Goal: Task Accomplishment & Management: Use online tool/utility

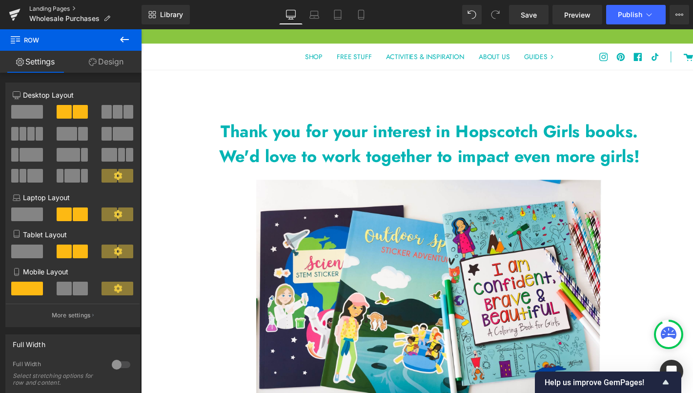
click at [41, 8] on link "Landing Pages" at bounding box center [85, 9] width 112 height 8
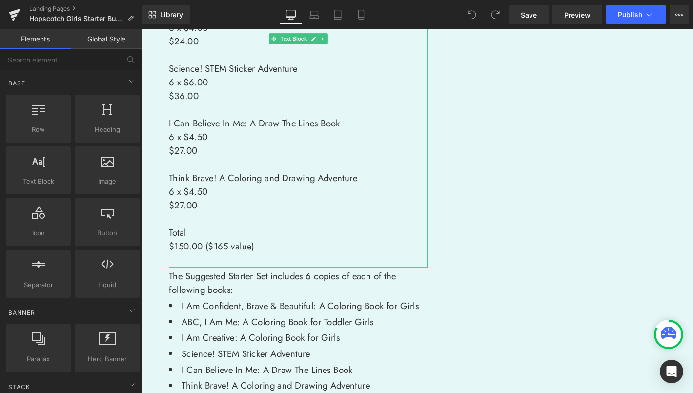
scroll to position [354, 0]
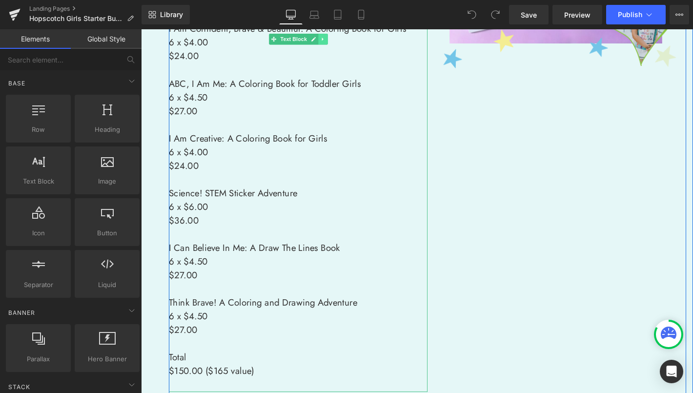
click at [334, 39] on icon at bounding box center [334, 40] width 1 height 3
click at [338, 41] on icon at bounding box center [340, 39] width 5 height 5
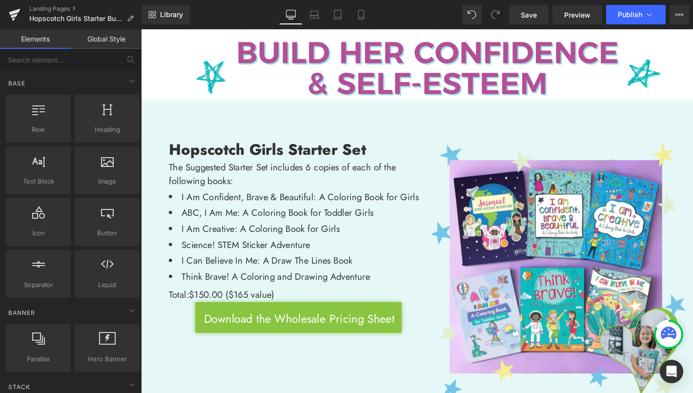
scroll to position [0, 0]
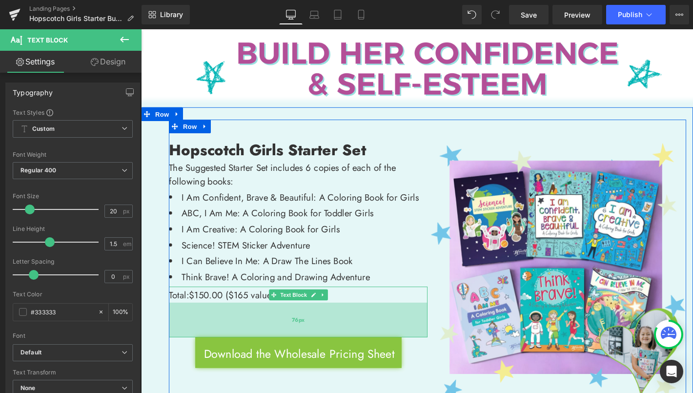
drag, startPoint x: 300, startPoint y: 320, endPoint x: 290, endPoint y: 357, distance: 38.4
click at [290, 357] on div "76px" at bounding box center [309, 340] width 277 height 37
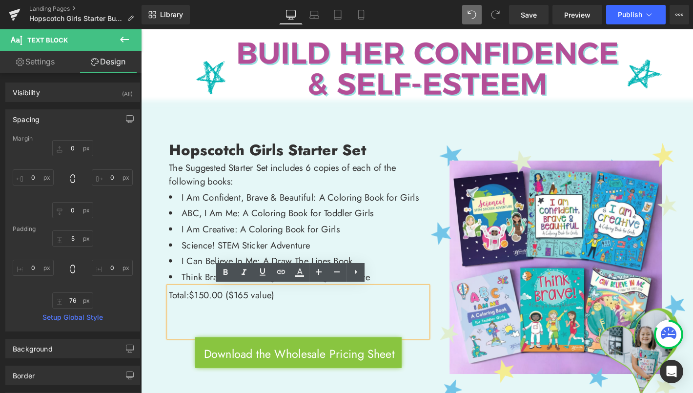
type input "0"
type input "5"
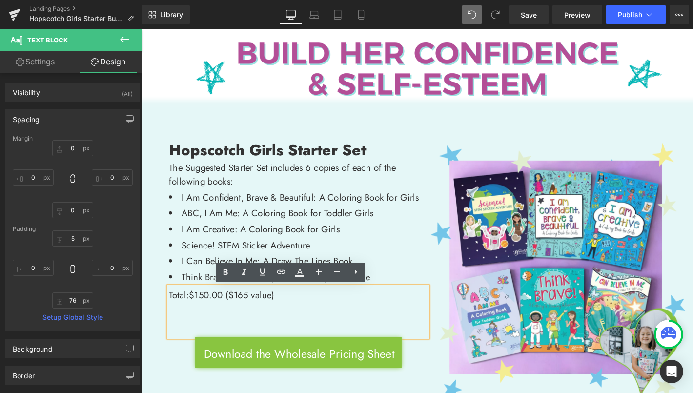
type input "0"
type input "4"
type input "0"
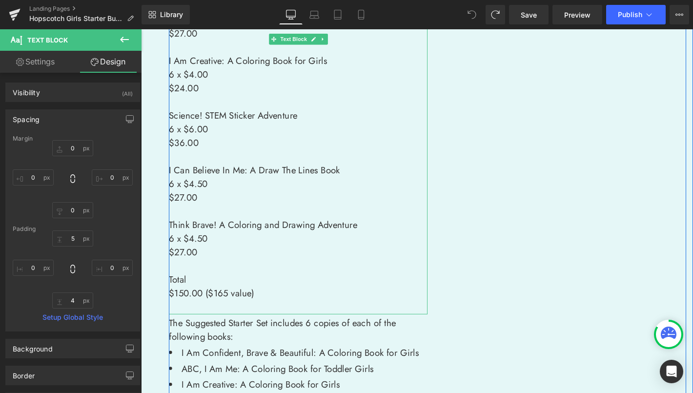
scroll to position [589, 0]
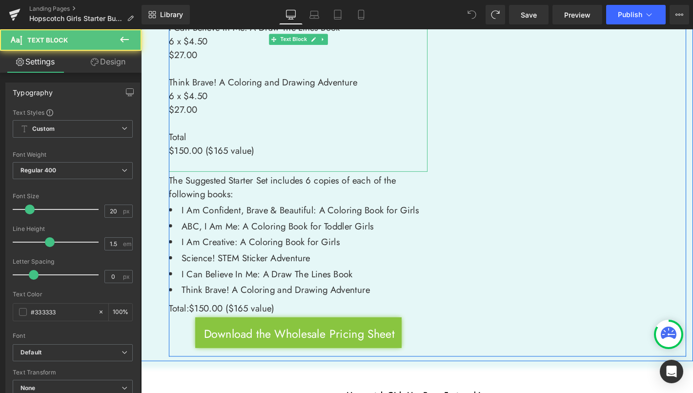
click at [269, 152] on p "$150.00 ($165 value)" at bounding box center [309, 159] width 277 height 15
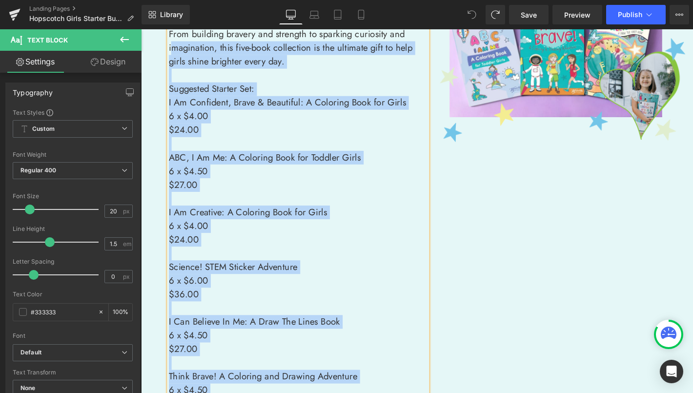
scroll to position [227, 0]
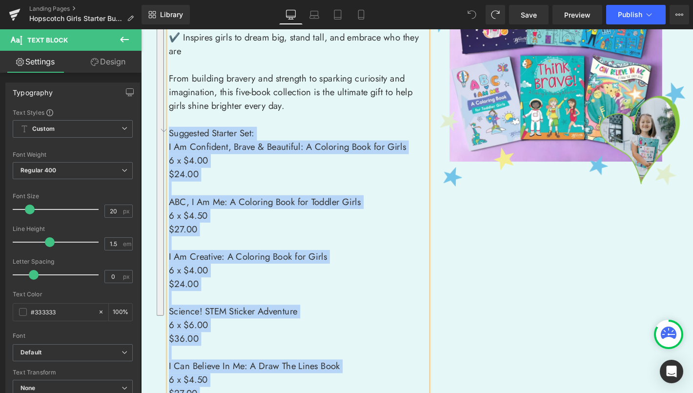
drag, startPoint x: 264, startPoint y: 148, endPoint x: 163, endPoint y: 120, distance: 105.0
click at [164, 124] on div "Hopscotch Girls Starter Set Heading Image Unwrap hours of creativity, confidenc…" at bounding box center [448, 320] width 568 height 843
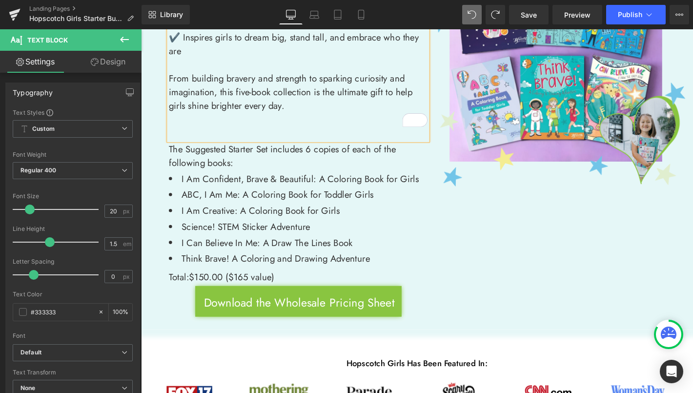
click at [172, 134] on p "To enrich screen reader interactions, please activate Accessibility in Grammarl…" at bounding box center [309, 141] width 277 height 15
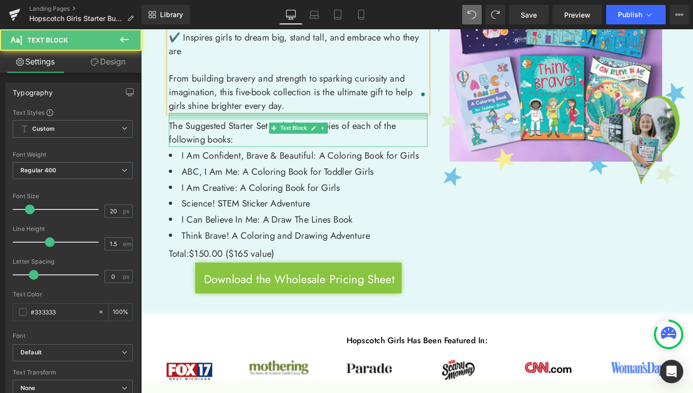
click at [318, 119] on div at bounding box center [309, 122] width 277 height 7
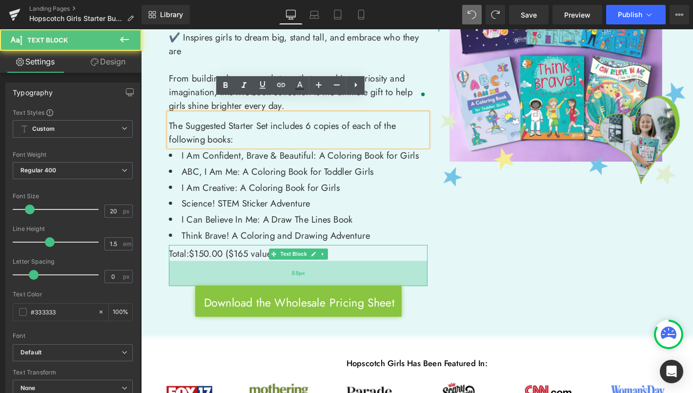
drag, startPoint x: 334, startPoint y: 265, endPoint x: 334, endPoint y: 288, distance: 23.0
click at [334, 288] on div "55px" at bounding box center [309, 290] width 277 height 27
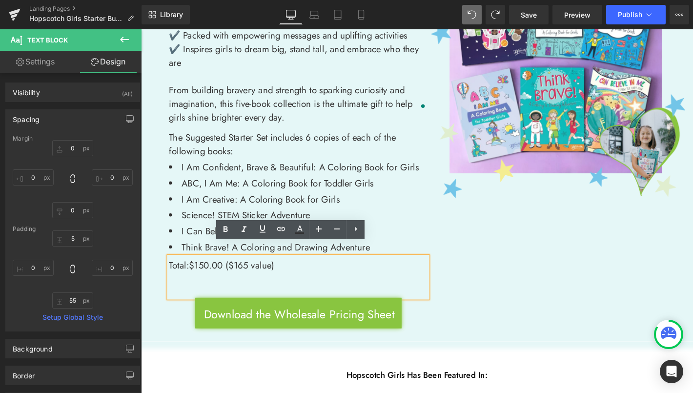
scroll to position [211, 0]
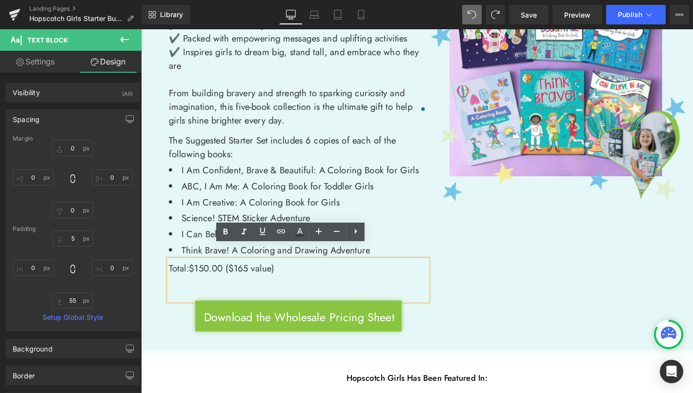
click at [500, 303] on div "Hopscotch Girls Starter Set Heading Image Unwrap hours of creativity, confidenc…" at bounding box center [448, 138] width 554 height 447
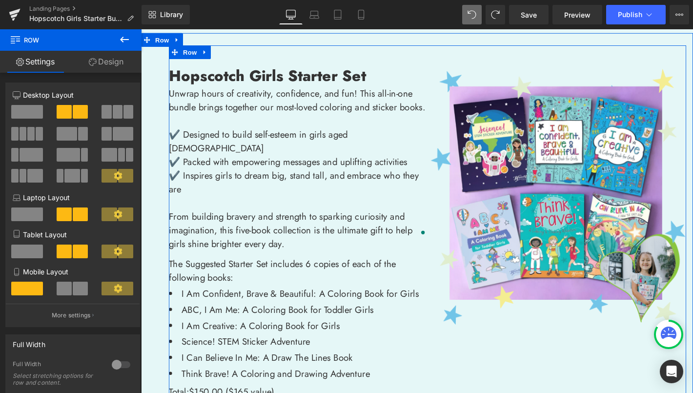
scroll to position [0, 0]
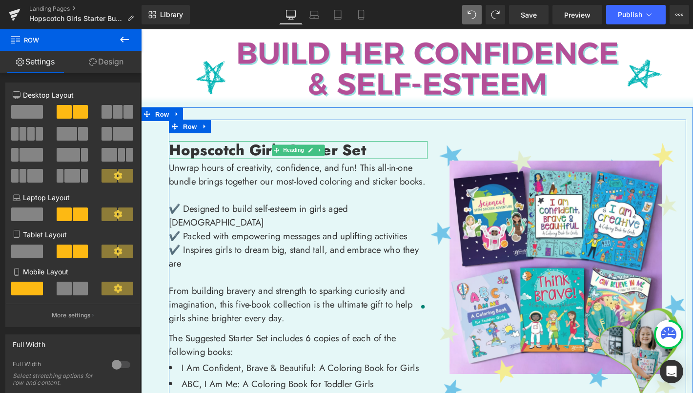
click at [392, 161] on h1 "Hopscotch Girls Starter Set" at bounding box center [309, 159] width 277 height 20
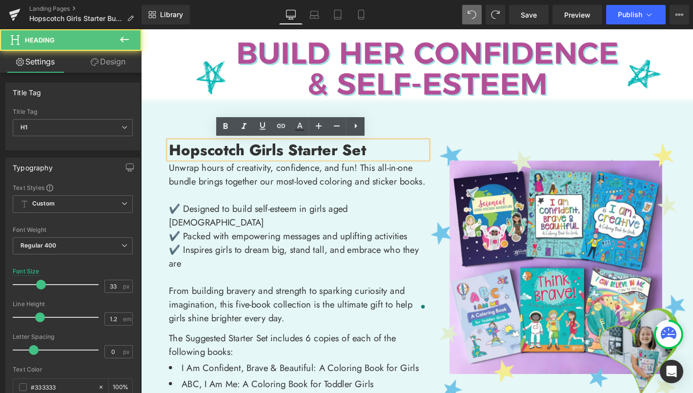
click at [293, 159] on strong "Hopscotch Girls Starter Set" at bounding box center [276, 158] width 211 height 23
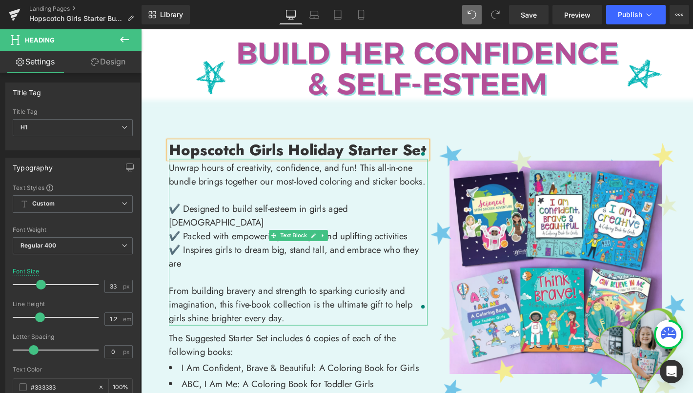
click at [432, 177] on p "Unwrap hours of creativity, confidence, and fun! This all-in-one bundle brings …" at bounding box center [309, 184] width 277 height 29
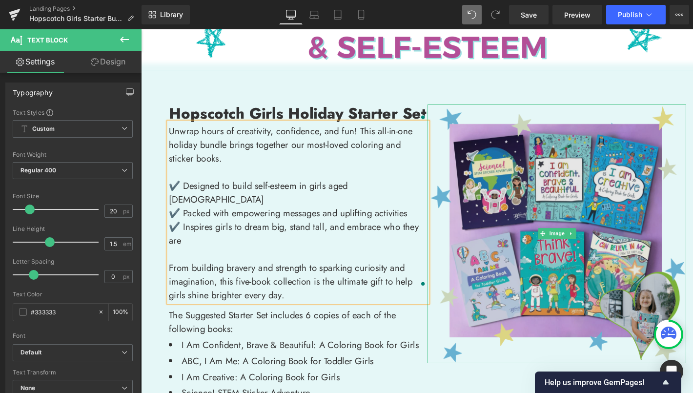
scroll to position [235, 0]
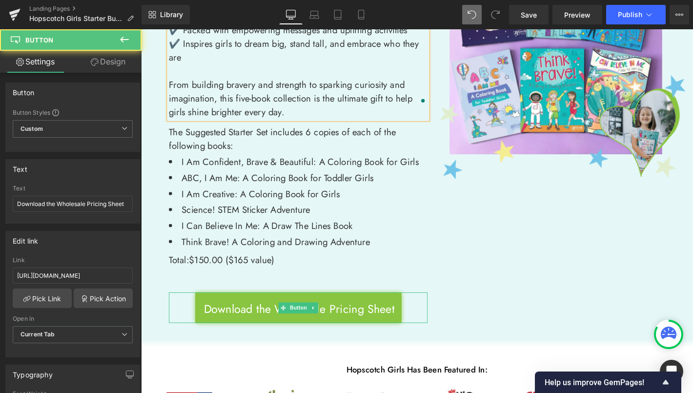
click at [349, 311] on link "Download the Wholesale Pricing Sheet" at bounding box center [309, 327] width 221 height 33
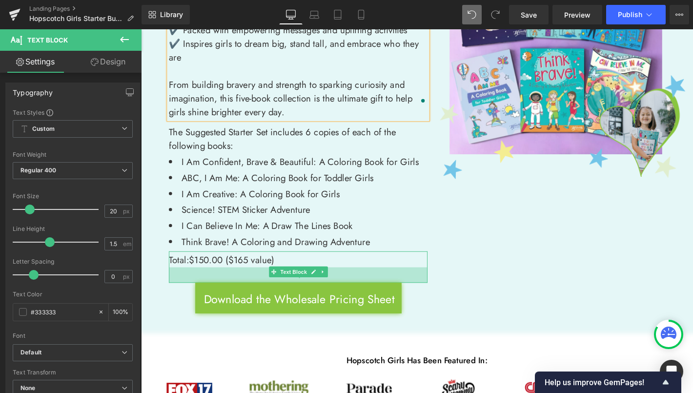
drag, startPoint x: 354, startPoint y: 291, endPoint x: 352, endPoint y: 281, distance: 10.4
click at [352, 284] on div "34px" at bounding box center [309, 292] width 277 height 17
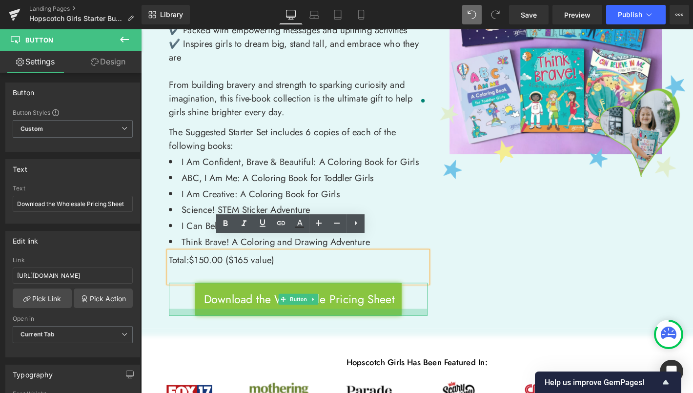
click at [346, 329] on div at bounding box center [309, 332] width 277 height 7
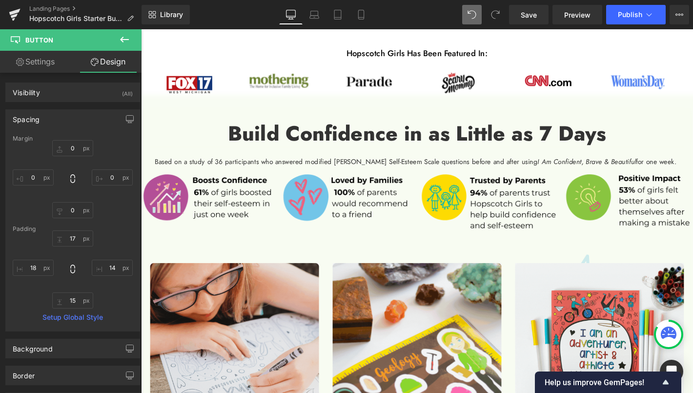
scroll to position [722, 0]
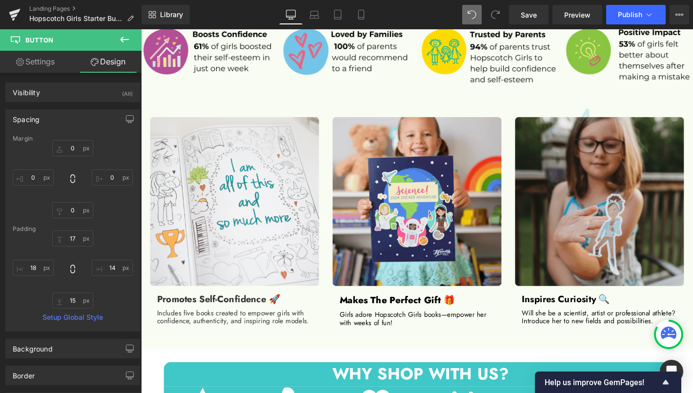
click at [126, 36] on icon at bounding box center [125, 40] width 12 height 12
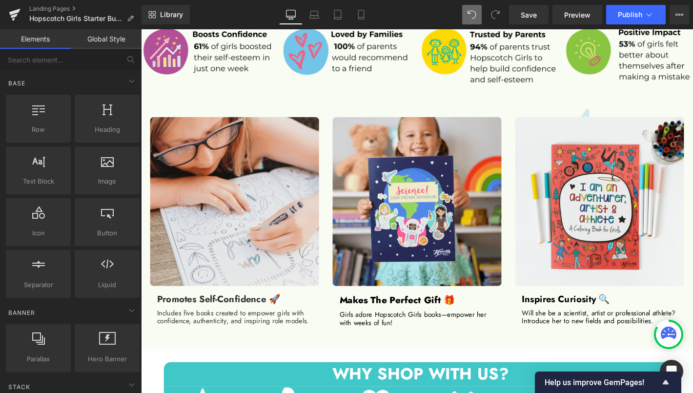
click at [96, 48] on link "Global Style" at bounding box center [106, 39] width 71 height 20
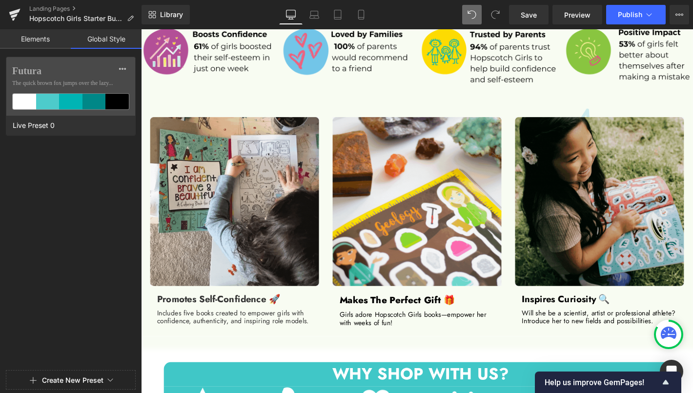
click at [64, 42] on link "Elements" at bounding box center [35, 39] width 71 height 20
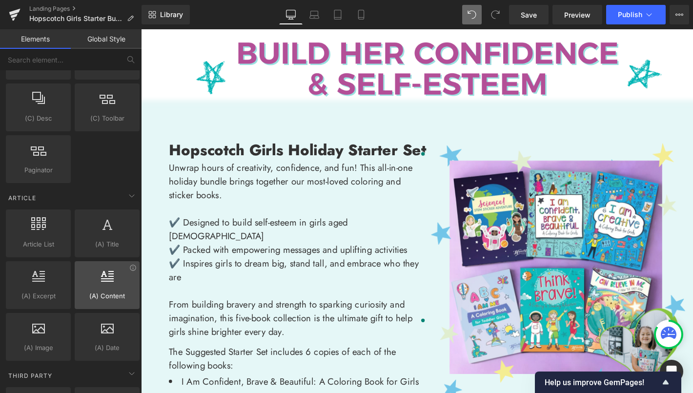
scroll to position [1722, 0]
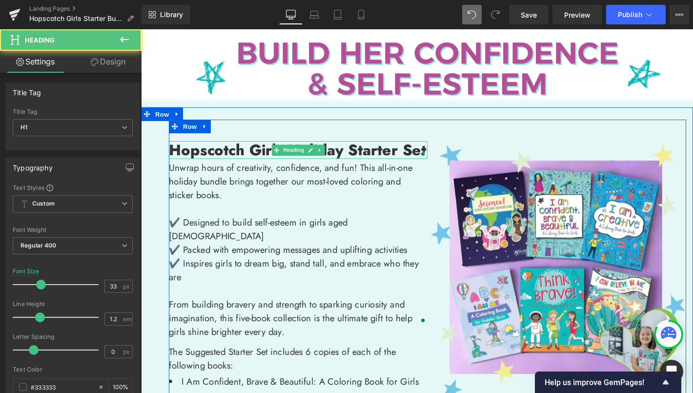
click at [420, 157] on strong "Hopscotch Girls Holiday Starter Set" at bounding box center [308, 158] width 275 height 23
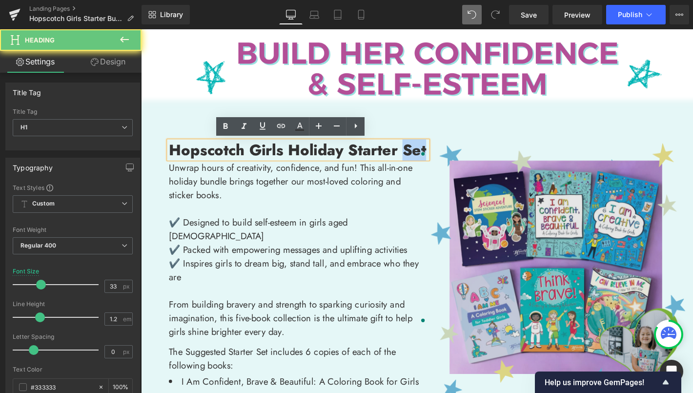
drag, startPoint x: 419, startPoint y: 158, endPoint x: 468, endPoint y: 154, distance: 49.0
click at [468, 154] on div "Hopscotch Girls Holiday Starter Set Heading Image Unwrap hours of creativity, c…" at bounding box center [448, 353] width 554 height 454
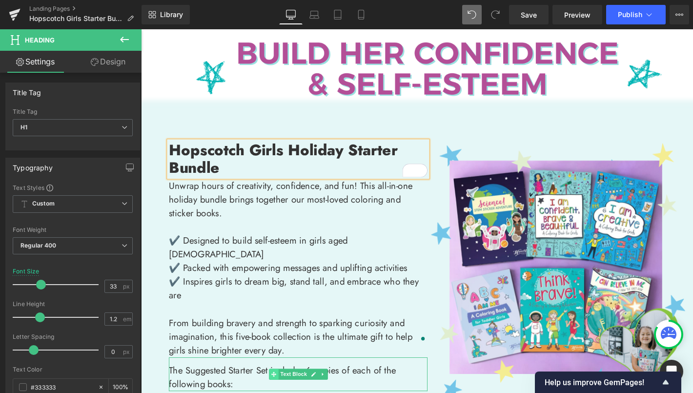
click at [278, 393] on span at bounding box center [283, 399] width 10 height 12
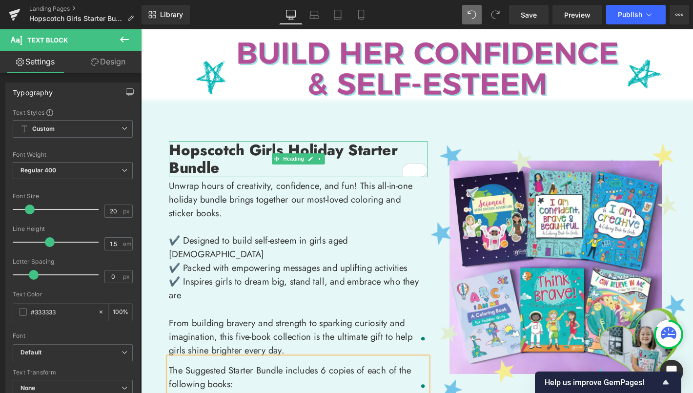
click at [361, 159] on strong "Hopscotch Girls Holiday Starter Bundle" at bounding box center [293, 168] width 245 height 42
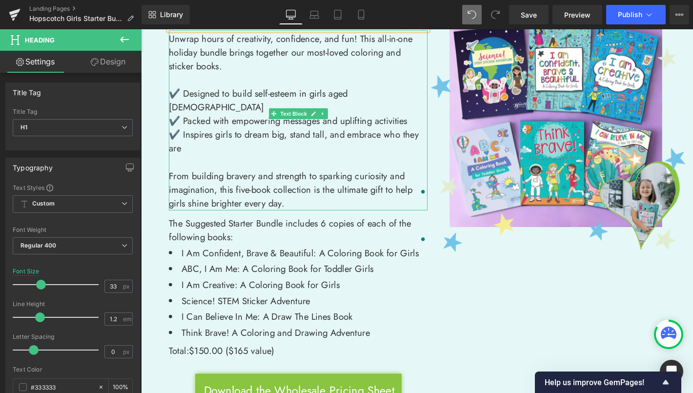
scroll to position [174, 0]
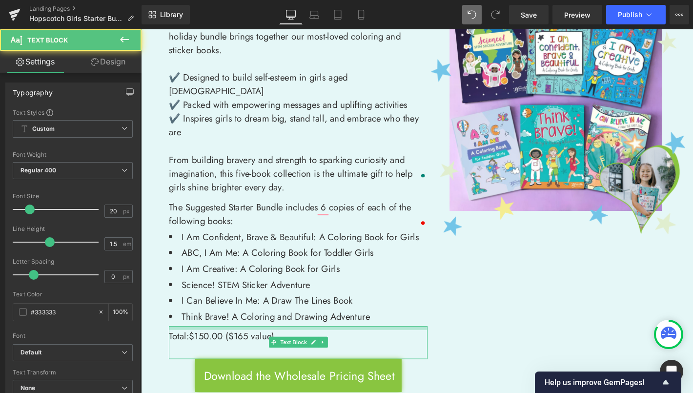
click at [221, 347] on div at bounding box center [309, 349] width 277 height 4
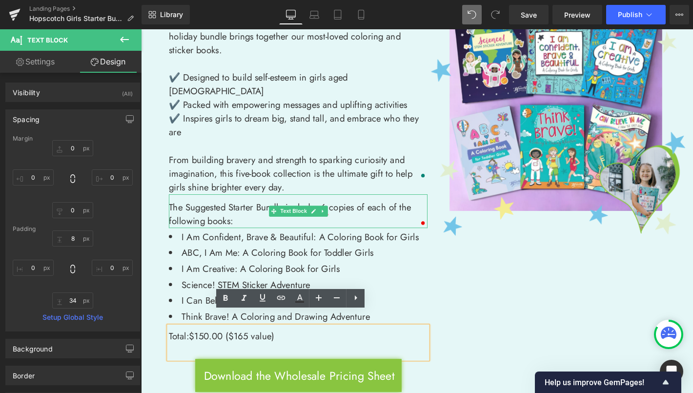
click at [351, 213] on span "The Suggested Starter Bundle includes 6 copies of each of the following books:" at bounding box center [300, 227] width 259 height 29
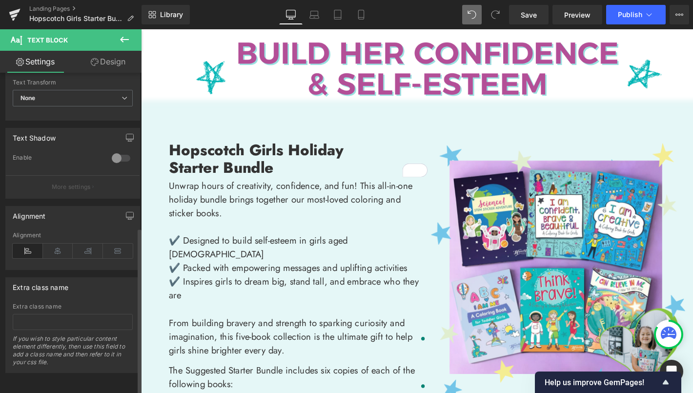
scroll to position [0, 0]
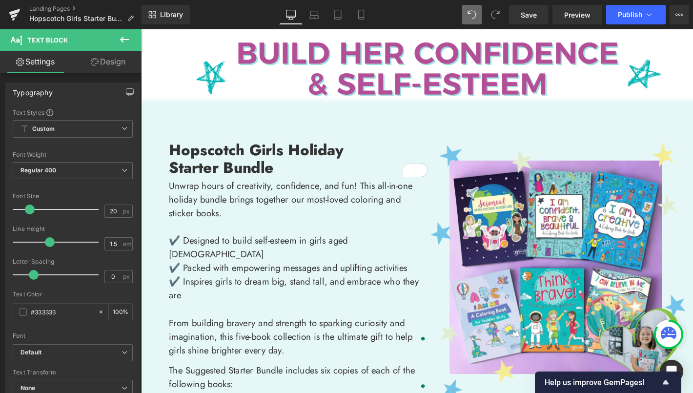
click at [115, 67] on link "Design" at bounding box center [108, 62] width 71 height 22
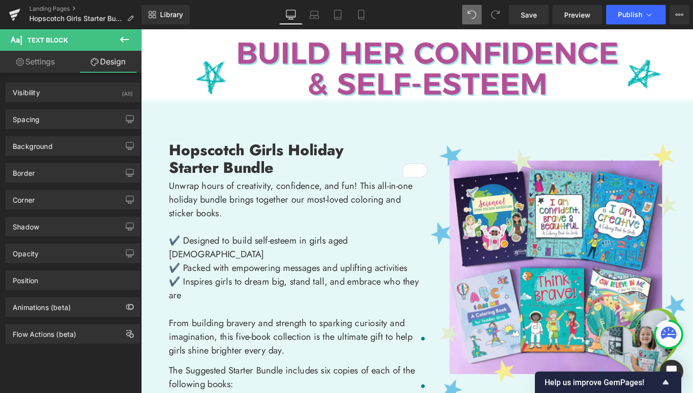
click at [49, 66] on link "Settings" at bounding box center [35, 62] width 71 height 22
type input "100"
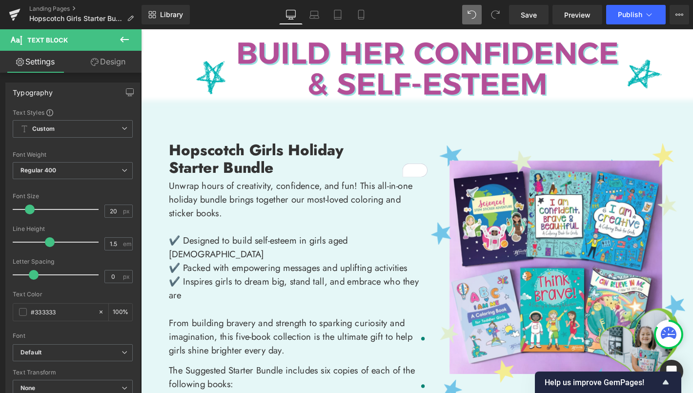
click at [121, 41] on icon at bounding box center [125, 40] width 12 height 12
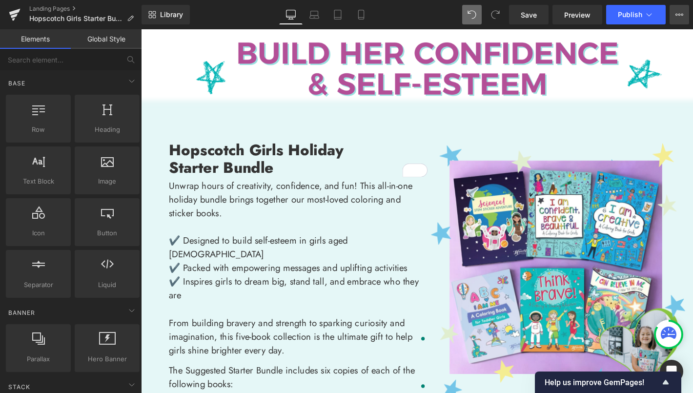
click at [680, 14] on icon at bounding box center [680, 15] width 2 height 2
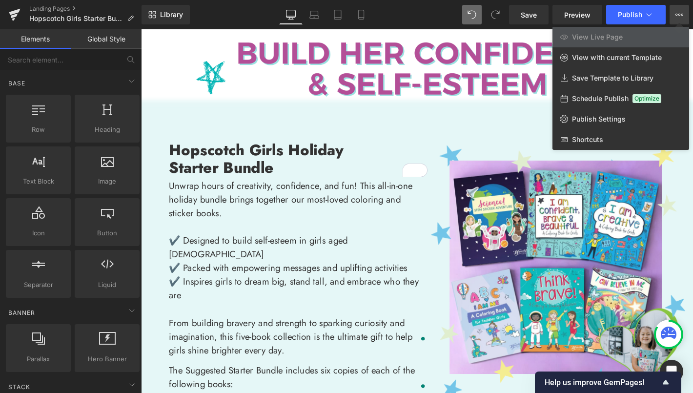
click at [166, 45] on div at bounding box center [417, 211] width 552 height 364
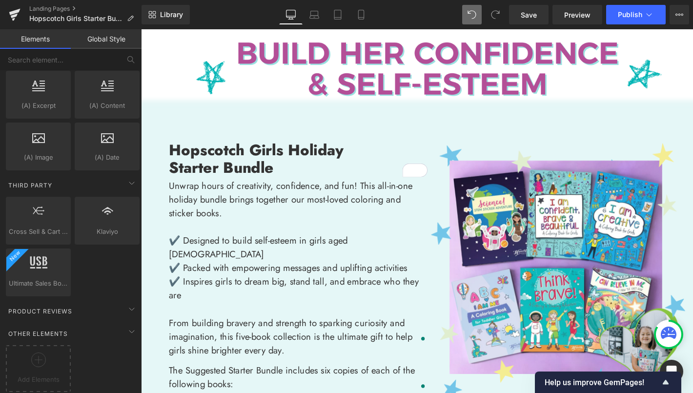
scroll to position [1883, 0]
click at [130, 326] on icon at bounding box center [132, 332] width 12 height 12
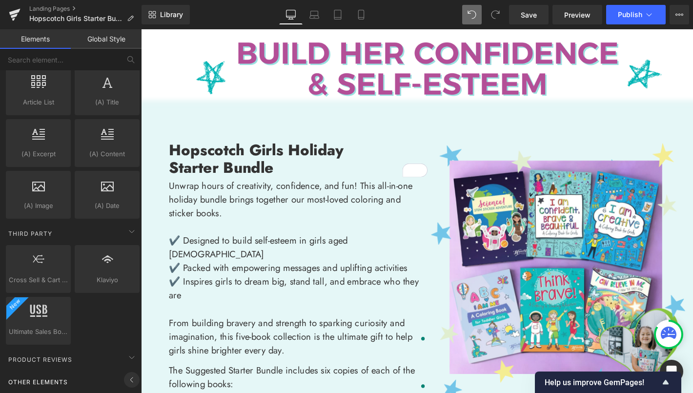
scroll to position [1832, 0]
click at [131, 376] on icon at bounding box center [132, 382] width 12 height 12
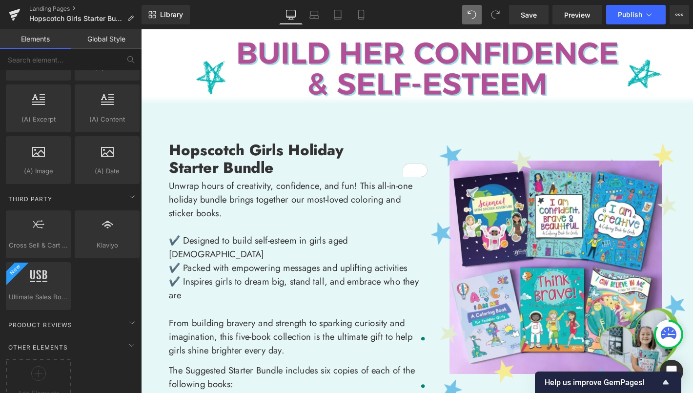
scroll to position [1883, 0]
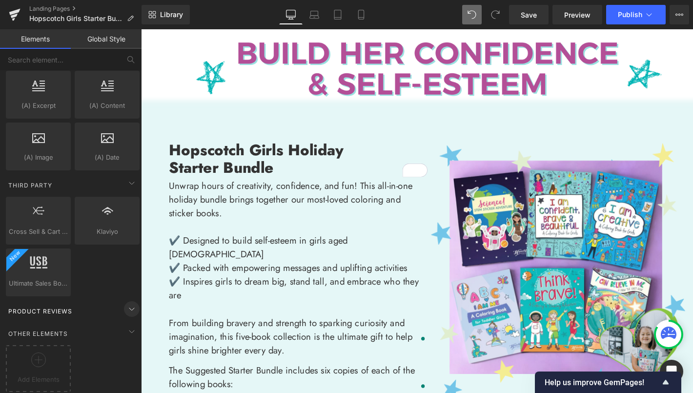
click at [127, 304] on icon at bounding box center [132, 309] width 12 height 12
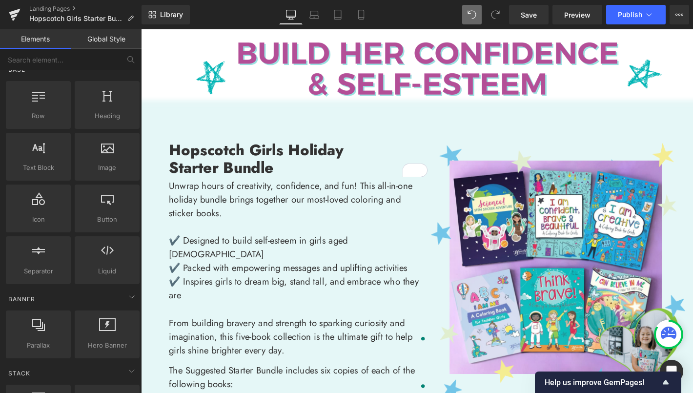
scroll to position [0, 0]
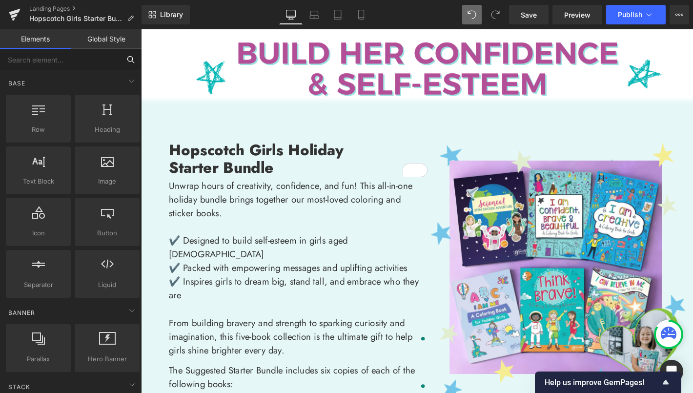
click at [54, 63] on input "text" at bounding box center [60, 59] width 120 height 21
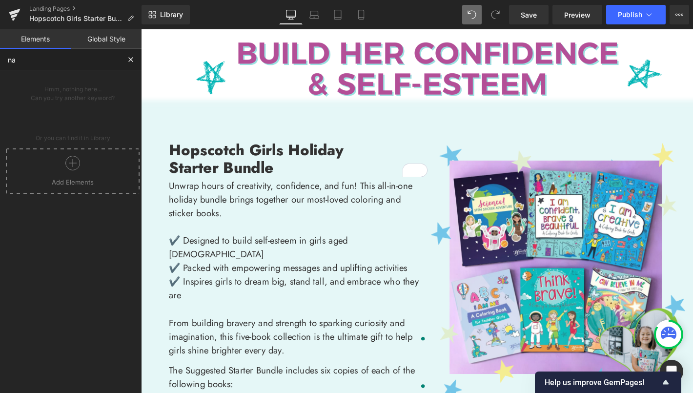
type input "n"
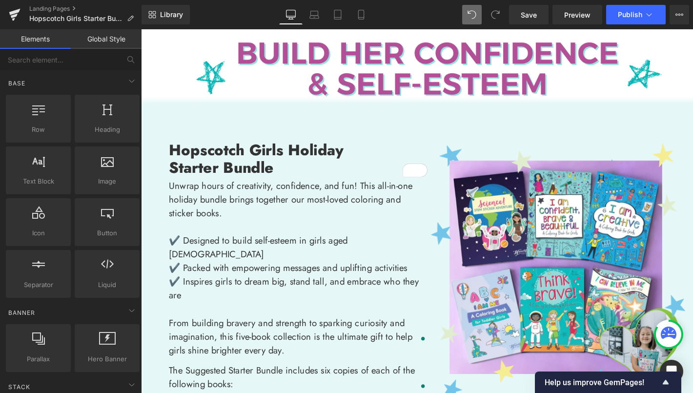
click at [89, 37] on link "Global Style" at bounding box center [106, 39] width 71 height 20
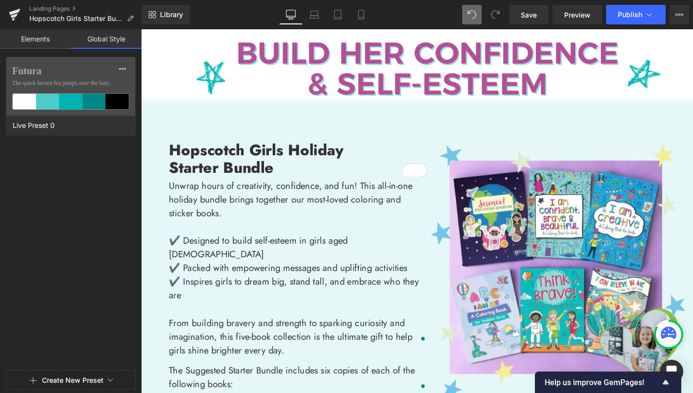
click at [40, 41] on link "Elements" at bounding box center [35, 39] width 71 height 20
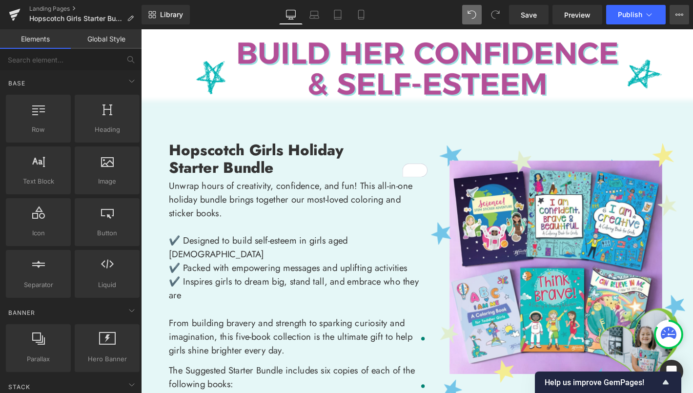
click at [682, 21] on button "View Live Page View with current Template Save Template to Library Schedule Pub…" at bounding box center [680, 15] width 20 height 20
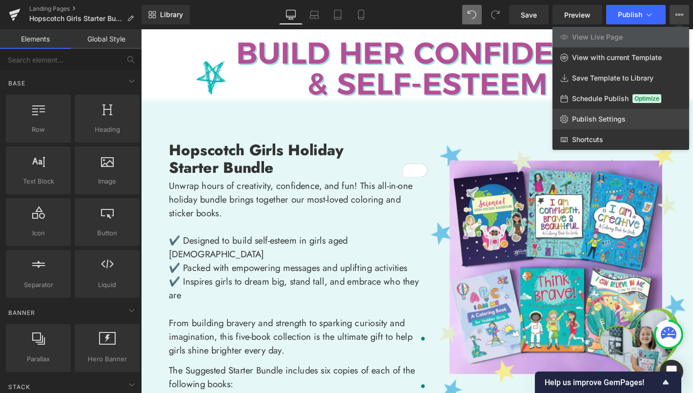
click at [620, 117] on span "Publish Settings" at bounding box center [599, 119] width 54 height 9
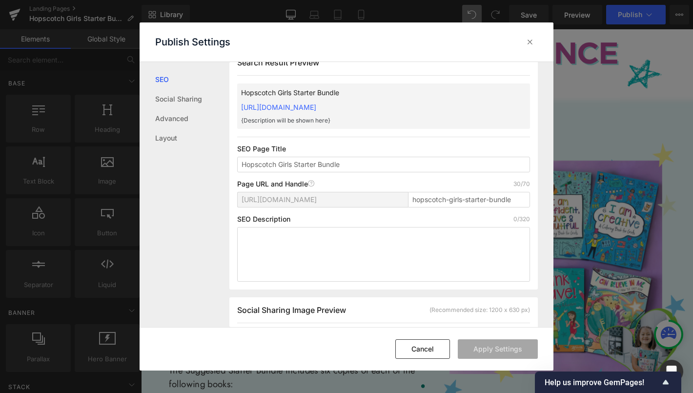
scroll to position [109, 0]
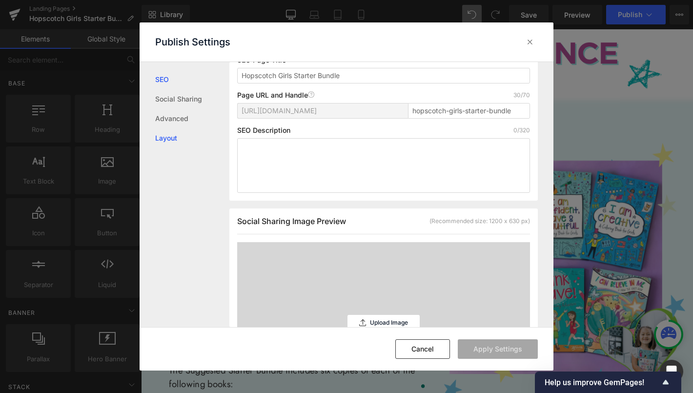
click at [169, 135] on link "Layout" at bounding box center [192, 138] width 74 height 20
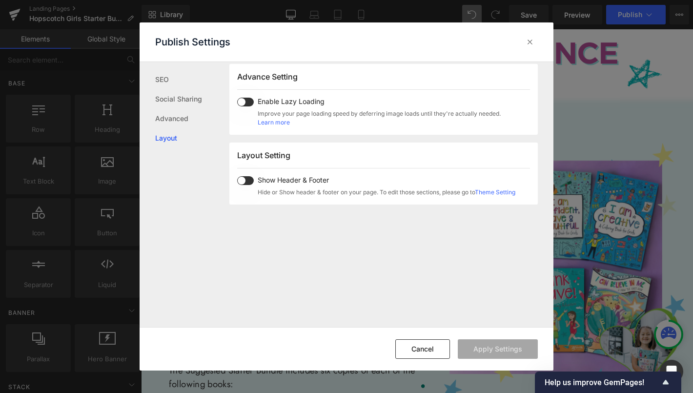
scroll to position [464, 0]
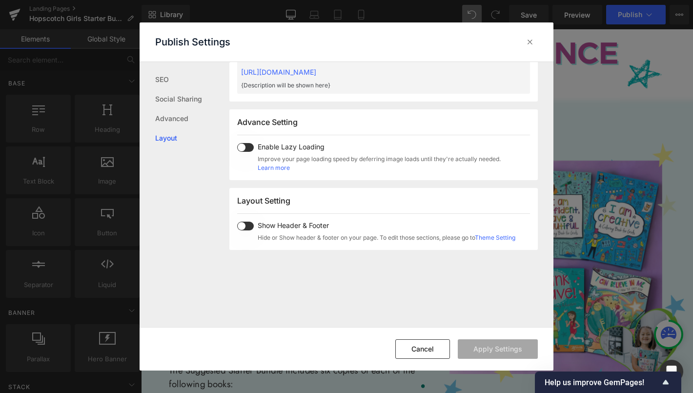
click at [242, 228] on span at bounding box center [245, 226] width 17 height 9
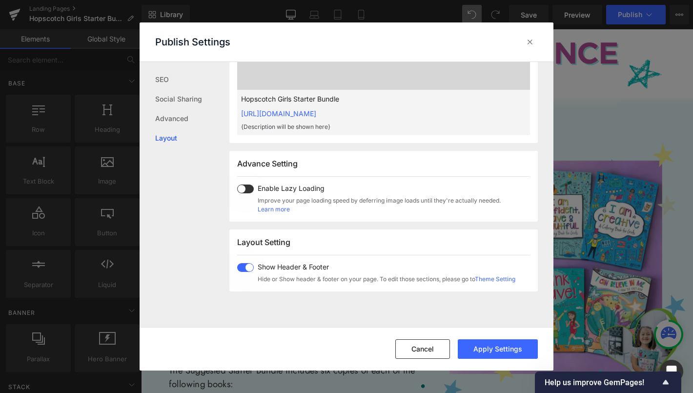
scroll to position [371, 0]
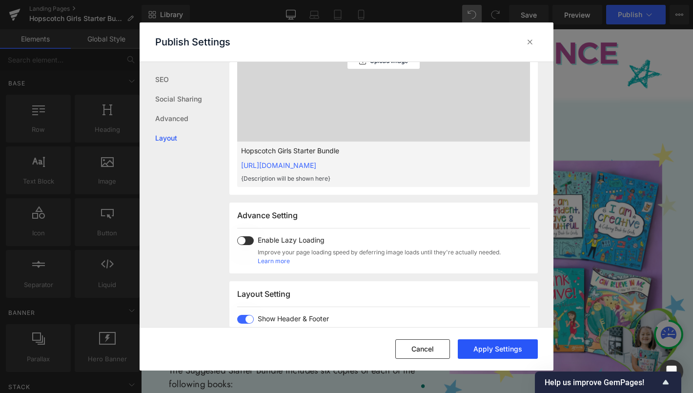
click at [517, 350] on button "Apply Settings" at bounding box center [498, 349] width 80 height 20
click at [527, 45] on icon at bounding box center [530, 42] width 10 height 10
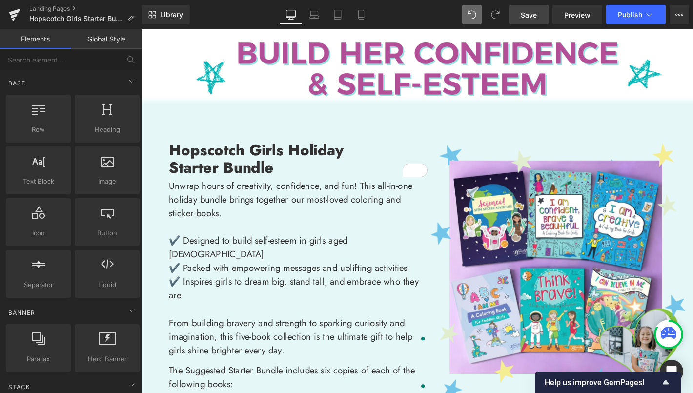
click at [531, 21] on link "Save" at bounding box center [529, 15] width 40 height 20
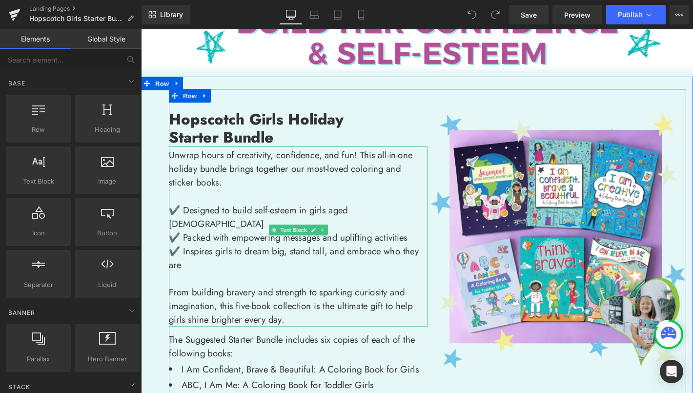
scroll to position [125, 0]
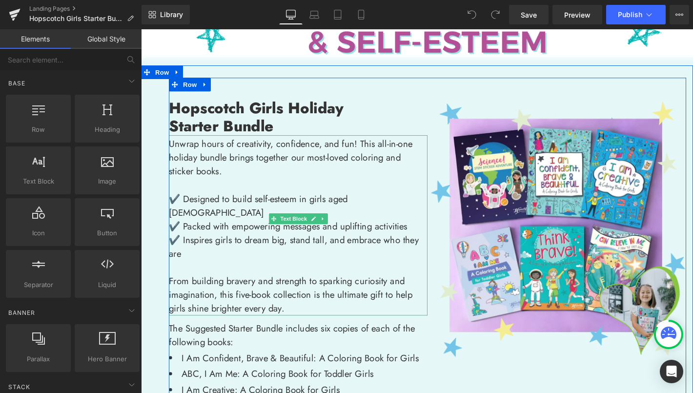
click at [371, 299] on p "From building bravery and strength to sparking curiosity and imagination, this …" at bounding box center [309, 314] width 277 height 44
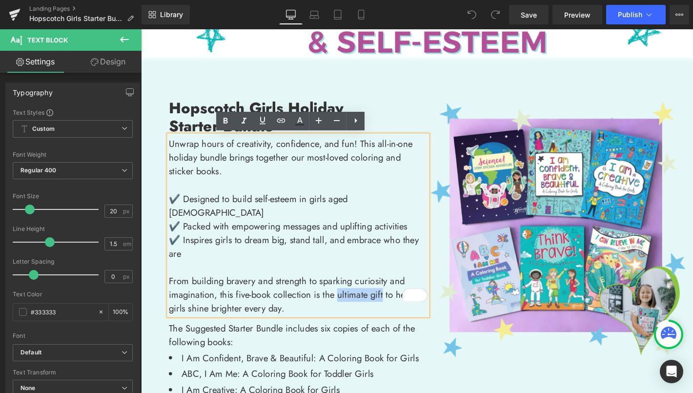
drag, startPoint x: 393, startPoint y: 299, endPoint x: 344, endPoint y: 299, distance: 49.3
click at [344, 299] on p "From building bravery and strength to sparking curiosity and imagination, this …" at bounding box center [309, 314] width 277 height 44
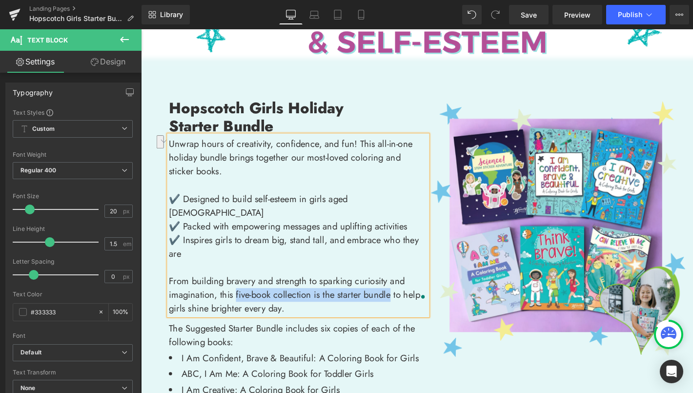
drag, startPoint x: 403, startPoint y: 299, endPoint x: 238, endPoint y: 301, distance: 165.1
click at [238, 301] on p "From building bravery and strength to sparking curiosity and imagination, this …" at bounding box center [309, 314] width 277 height 44
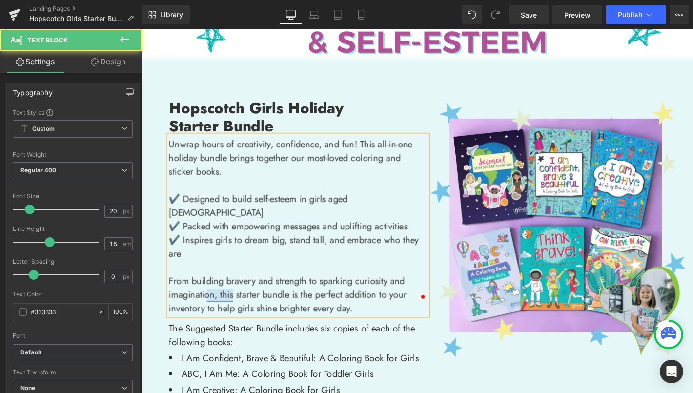
click at [415, 298] on p "From building bravery and strength to sparking curiosity and imagination, this …" at bounding box center [309, 314] width 277 height 44
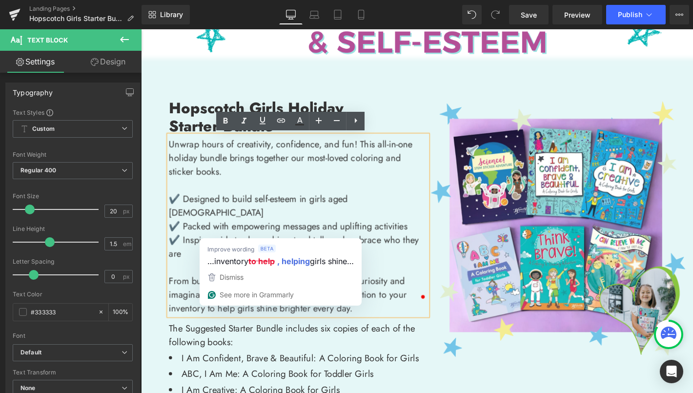
click at [395, 309] on p "From building bravery and strength to sparking curiosity and imagination, this …" at bounding box center [309, 314] width 277 height 44
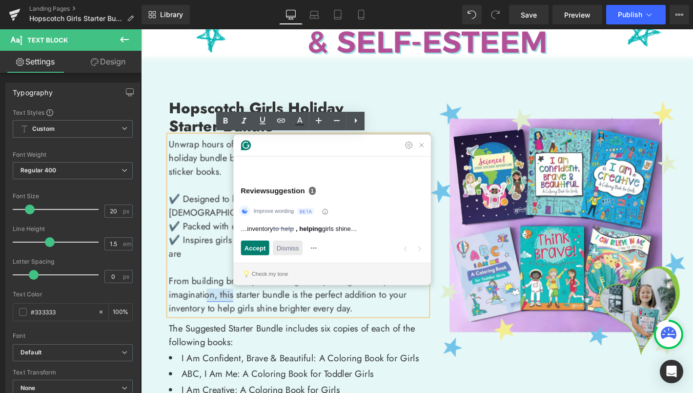
click at [292, 266] on span "Dismiss" at bounding box center [298, 263] width 24 height 10
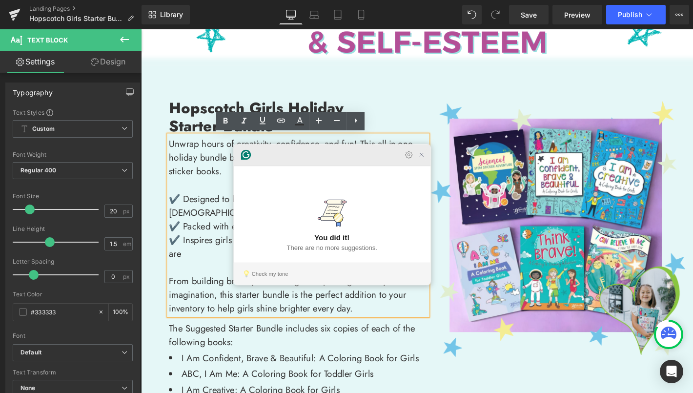
click at [438, 167] on icon "Close Grammarly Assistant" at bounding box center [442, 164] width 8 height 8
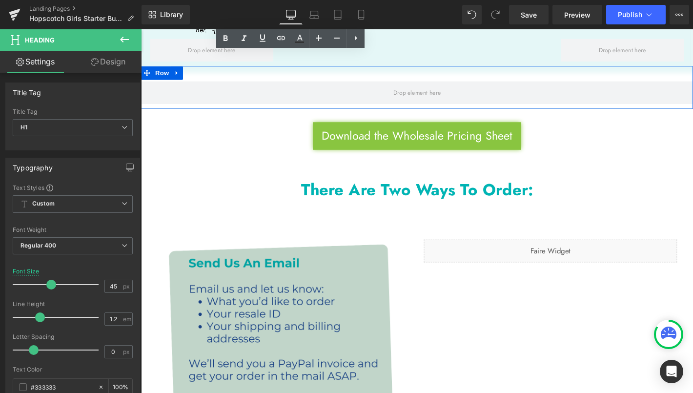
scroll to position [2675, 0]
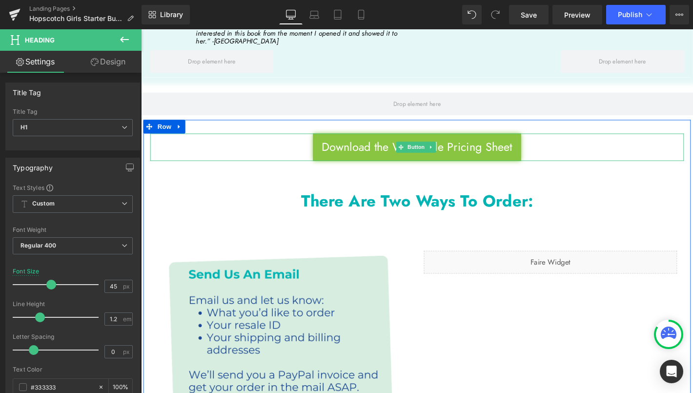
click at [186, 141] on div "Download the Wholesale Pricing Sheet" at bounding box center [436, 155] width 571 height 29
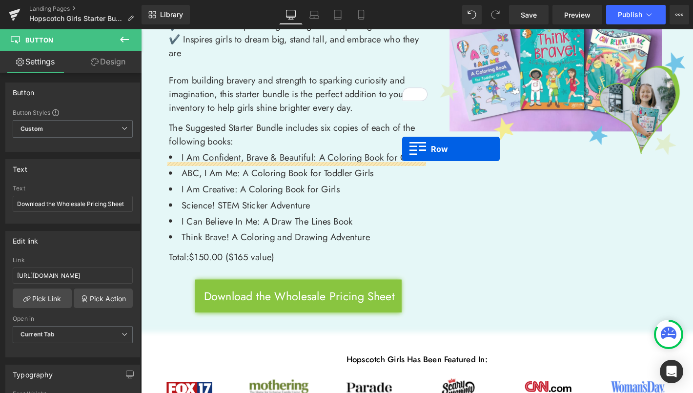
scroll to position [387, 0]
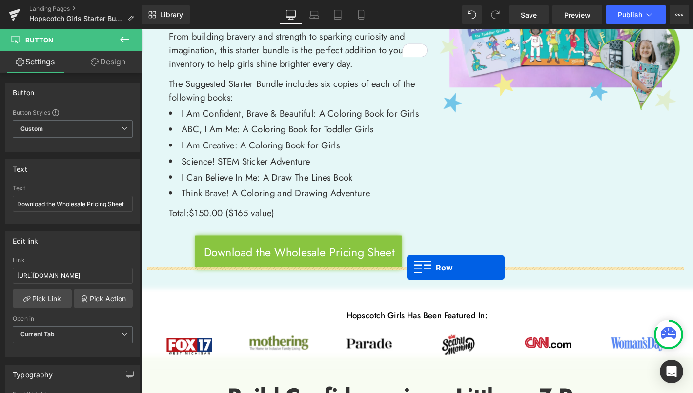
drag, startPoint x: 147, startPoint y: 113, endPoint x: 426, endPoint y: 284, distance: 326.6
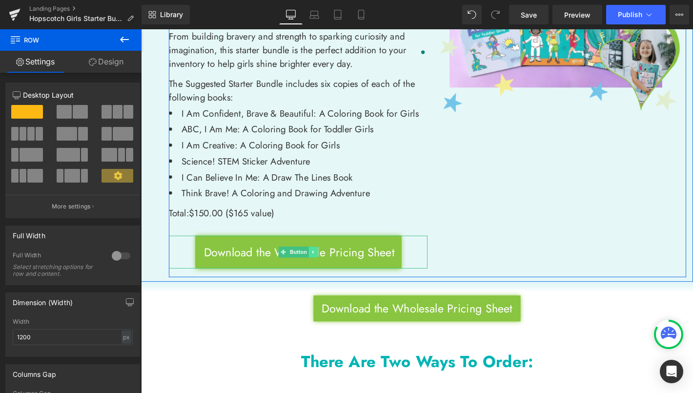
click at [323, 265] on icon at bounding box center [325, 268] width 5 height 6
click at [330, 262] on link at bounding box center [331, 268] width 10 height 12
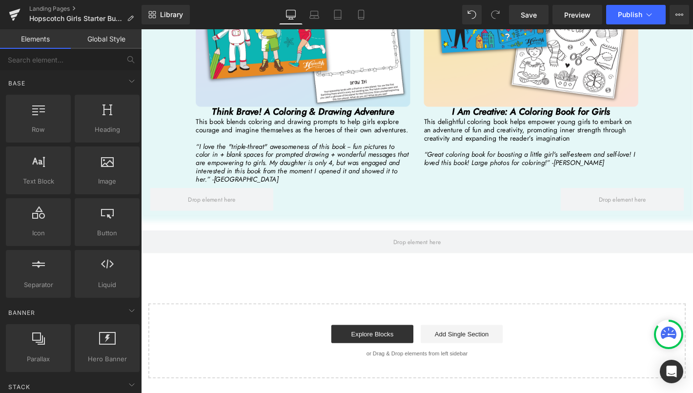
scroll to position [2861, 0]
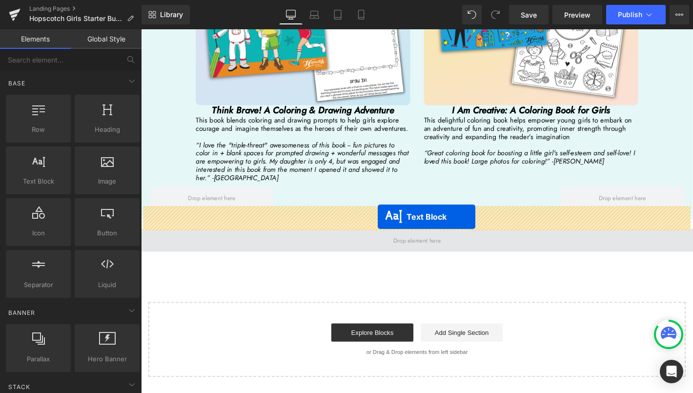
drag, startPoint x: 404, startPoint y: 216, endPoint x: 395, endPoint y: 230, distance: 17.2
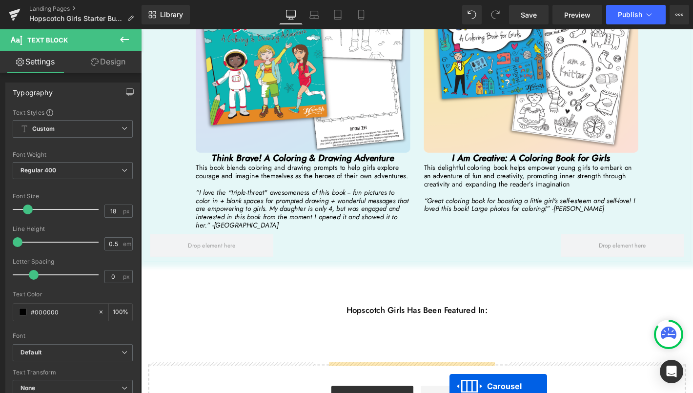
scroll to position [0, 0]
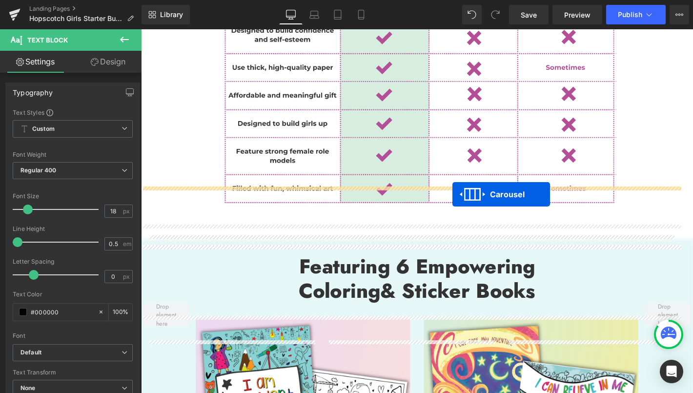
drag, startPoint x: 405, startPoint y: 314, endPoint x: 475, endPoint y: 206, distance: 128.7
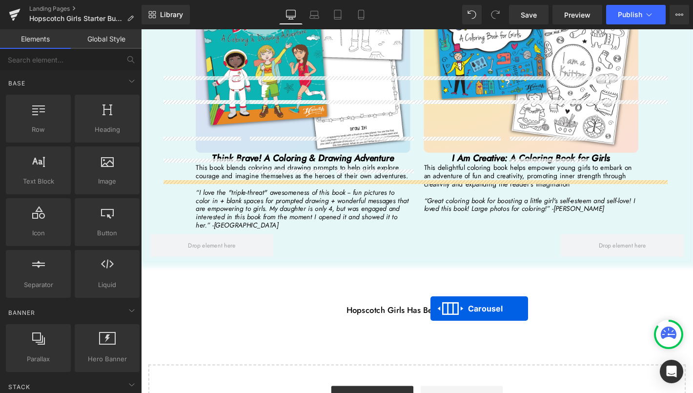
drag, startPoint x: 403, startPoint y: 131, endPoint x: 452, endPoint y: 332, distance: 206.6
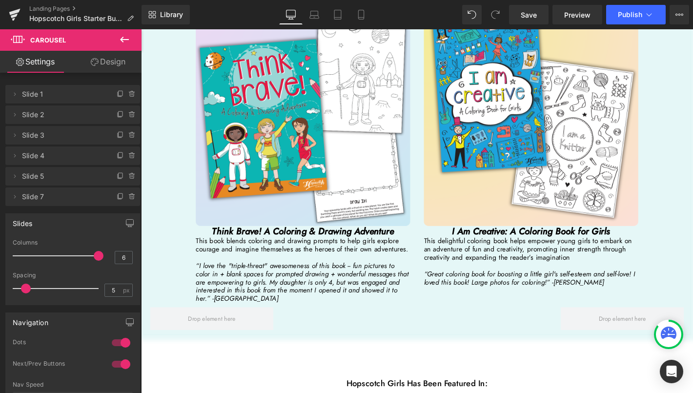
click at [126, 42] on icon at bounding box center [125, 40] width 12 height 12
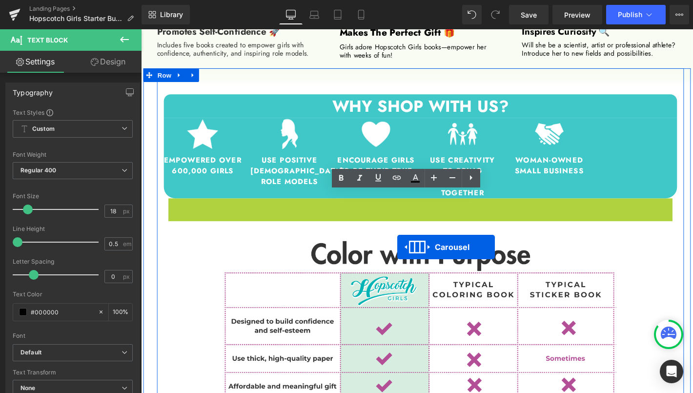
drag, startPoint x: 408, startPoint y: 137, endPoint x: 486, endPoint y: 255, distance: 141.9
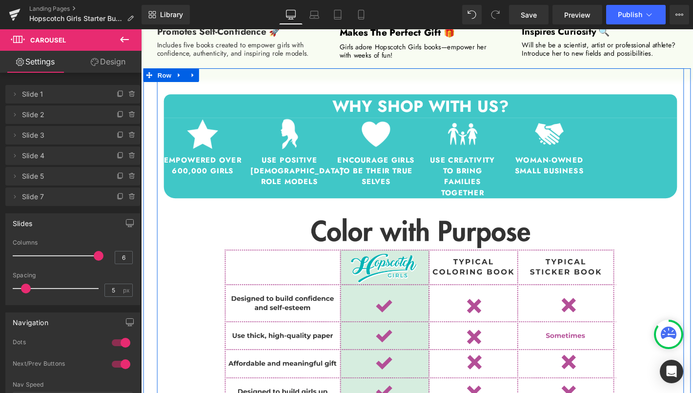
click at [124, 39] on icon at bounding box center [125, 40] width 12 height 12
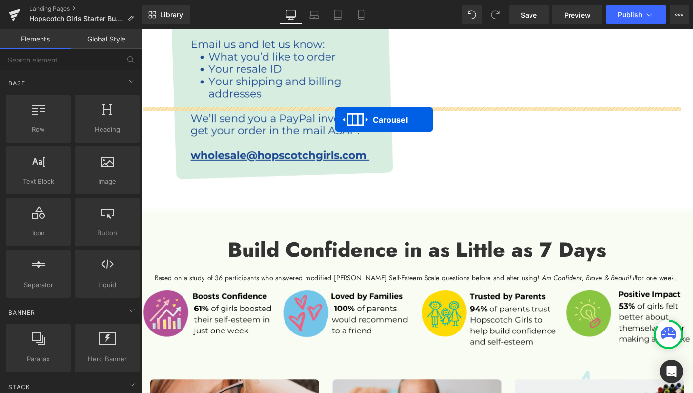
drag, startPoint x: 525, startPoint y: 133, endPoint x: 349, endPoint y: 125, distance: 176.5
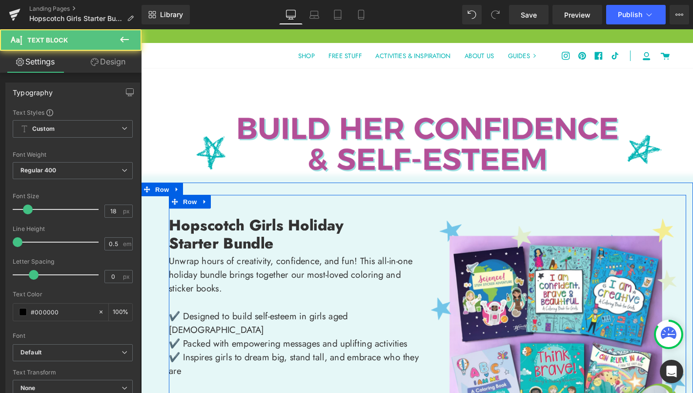
drag, startPoint x: 464, startPoint y: 141, endPoint x: 461, endPoint y: 116, distance: 24.7
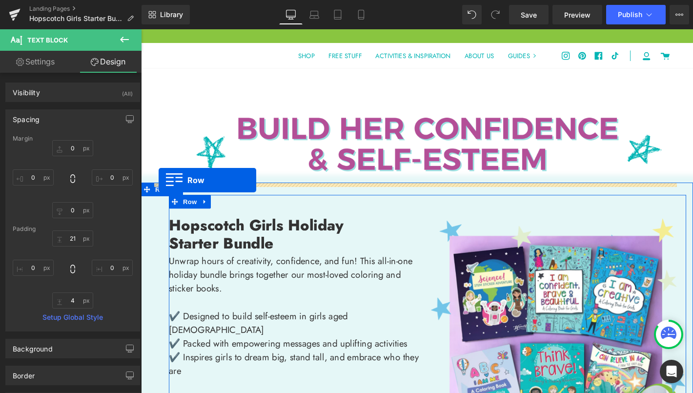
drag, startPoint x: 149, startPoint y: 247, endPoint x: 160, endPoint y: 190, distance: 57.2
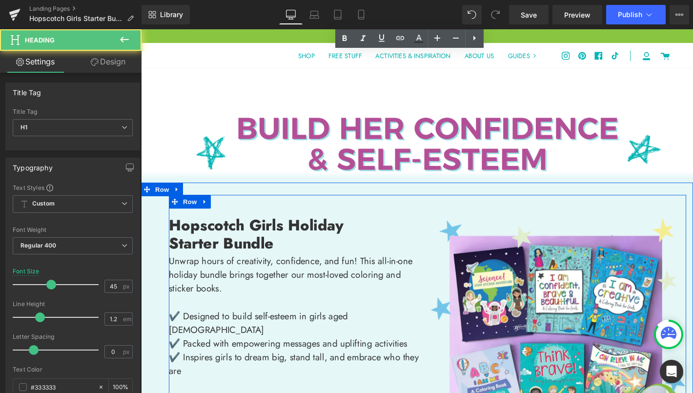
drag, startPoint x: 590, startPoint y: 201, endPoint x: 594, endPoint y: 218, distance: 17.4
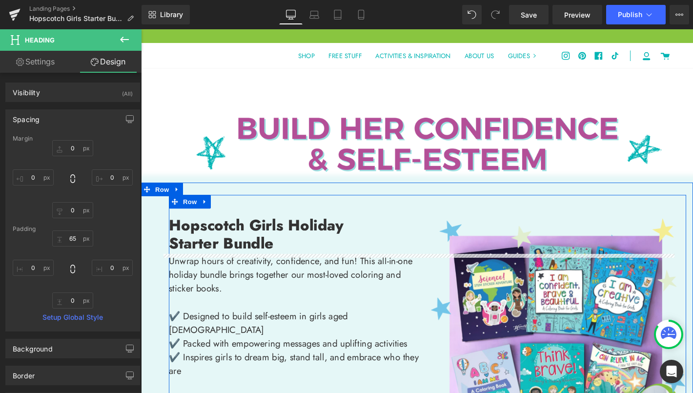
scroll to position [2285, 0]
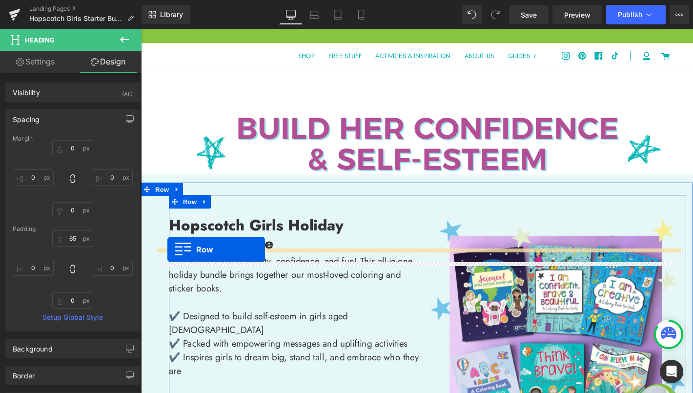
drag, startPoint x: 147, startPoint y: 37, endPoint x: 169, endPoint y: 265, distance: 228.7
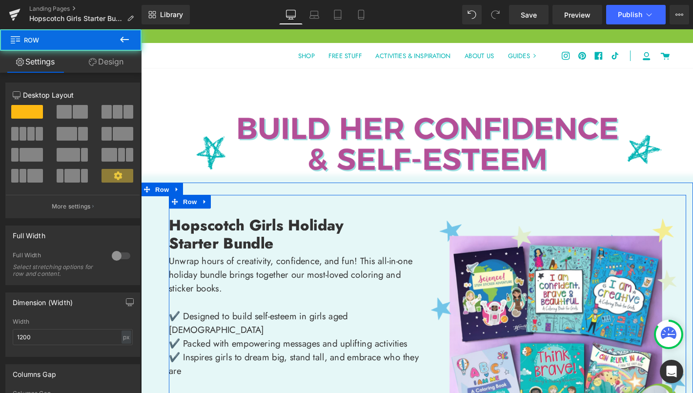
scroll to position [2260, 0]
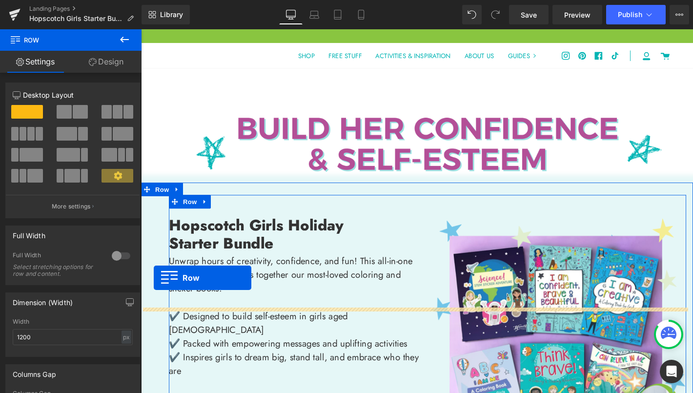
drag, startPoint x: 159, startPoint y: 271, endPoint x: 155, endPoint y: 295, distance: 24.2
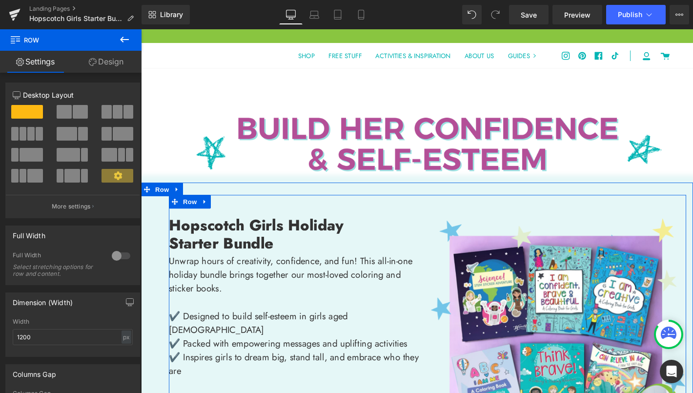
scroll to position [1989, 0]
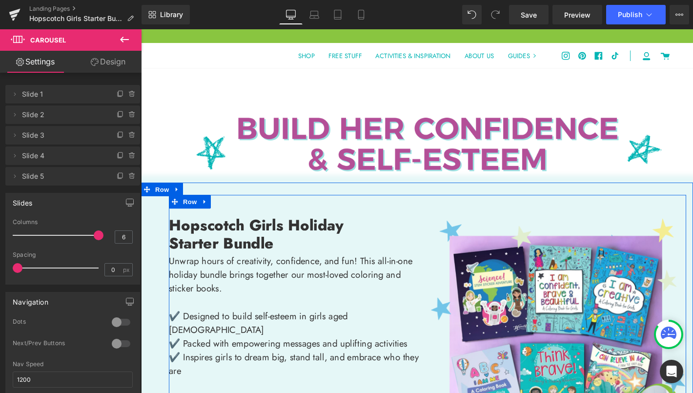
drag, startPoint x: 47, startPoint y: 268, endPoint x: -2, endPoint y: 267, distance: 49.8
click at [0, 267] on html "Carousel You are previewing how the will restyle your page. You can not edit El…" at bounding box center [346, 196] width 693 height 393
type input "33"
drag, startPoint x: 20, startPoint y: 267, endPoint x: 45, endPoint y: 270, distance: 25.1
click at [45, 270] on span at bounding box center [44, 268] width 10 height 10
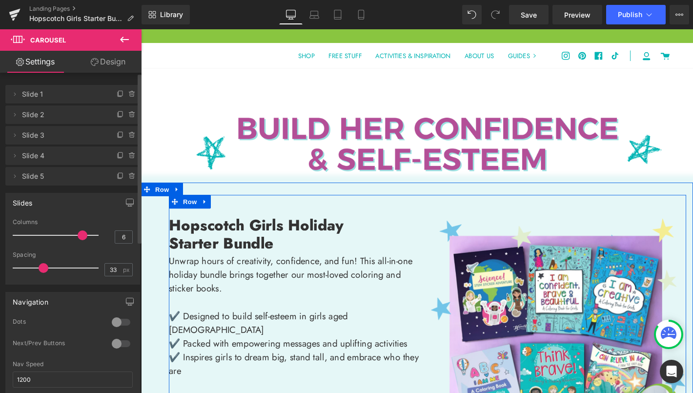
drag, startPoint x: 95, startPoint y: 235, endPoint x: 85, endPoint y: 237, distance: 9.9
click at [85, 237] on div at bounding box center [58, 236] width 81 height 20
drag, startPoint x: 41, startPoint y: 269, endPoint x: -6, endPoint y: 266, distance: 47.0
click at [0, 266] on html "Carousel You are previewing how the will restyle your page. You can not edit El…" at bounding box center [346, 196] width 693 height 393
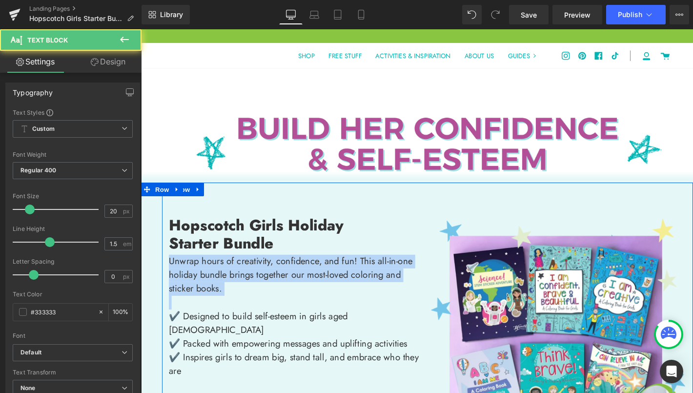
drag, startPoint x: 197, startPoint y: 259, endPoint x: 166, endPoint y: 222, distance: 48.5
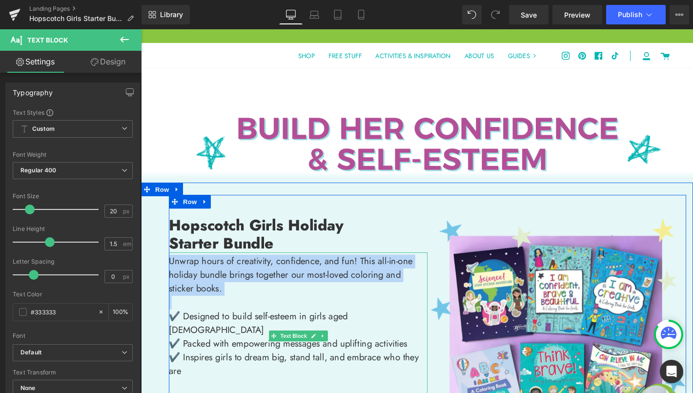
click at [234, 271] on p "Unwrap hours of creativity, confidence, and fun! This all-in-one holiday bundle…" at bounding box center [309, 293] width 277 height 44
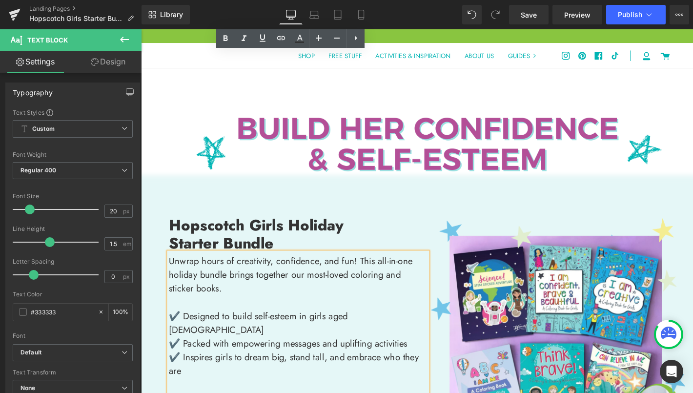
scroll to position [253, 0]
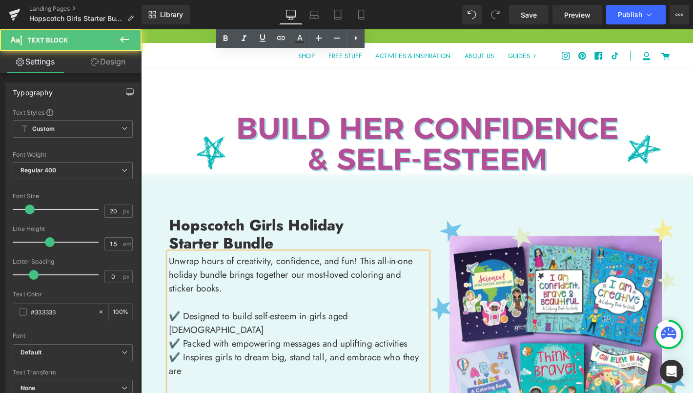
drag, startPoint x: 260, startPoint y: 207, endPoint x: 230, endPoint y: 207, distance: 29.3
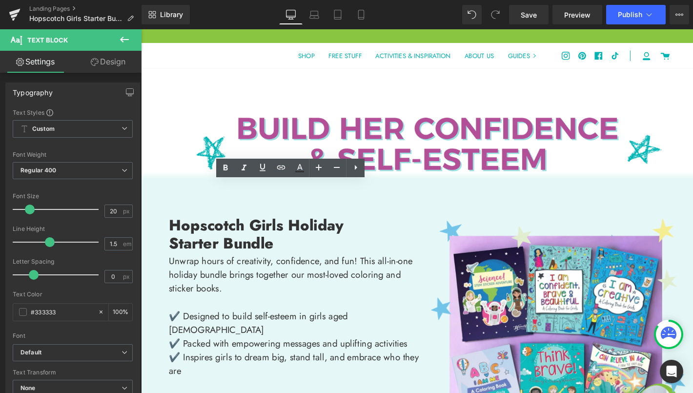
drag, startPoint x: 257, startPoint y: 208, endPoint x: 231, endPoint y: 207, distance: 25.9
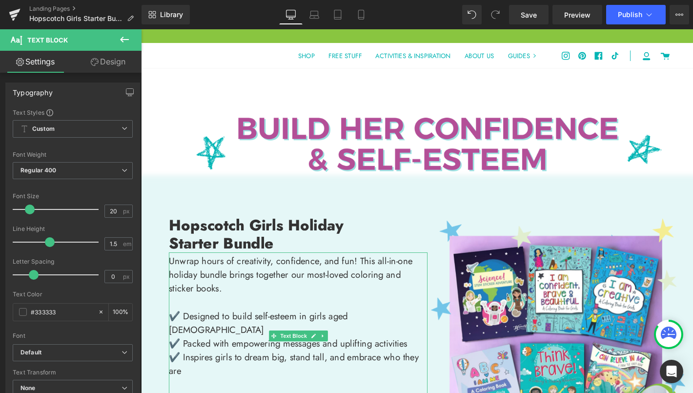
scroll to position [138, 0]
click at [201, 271] on p "Unwrap hours of creativity, confidence, and fun! This all-in-one holiday bundle…" at bounding box center [309, 293] width 277 height 44
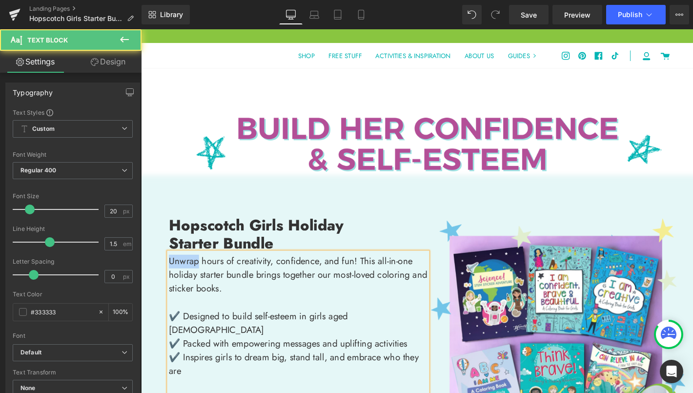
drag, startPoint x: 199, startPoint y: 141, endPoint x: 159, endPoint y: 138, distance: 40.1
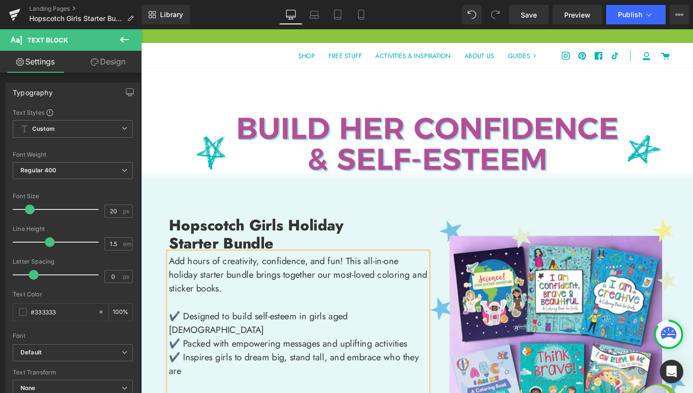
click at [350, 271] on p "Add hours of creativity, confidence, and fun! This all-in-one holiday starter b…" at bounding box center [309, 293] width 277 height 44
click at [250, 271] on p "Add hours of creativity, confidence, and fun to your inventory this holiday sea…" at bounding box center [309, 293] width 277 height 44
click at [413, 373] on p "✔️ Inspires girls to dream big, stand tall, and embrace who they are" at bounding box center [309, 387] width 277 height 29
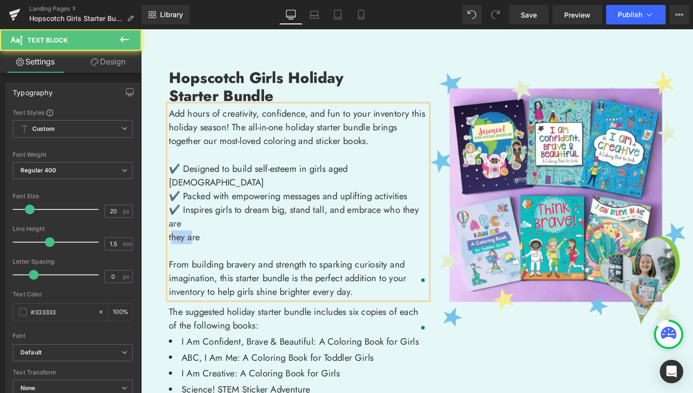
drag, startPoint x: 188, startPoint y: 237, endPoint x: 171, endPoint y: 235, distance: 16.2
click at [171, 245] on p "they are" at bounding box center [309, 252] width 277 height 15
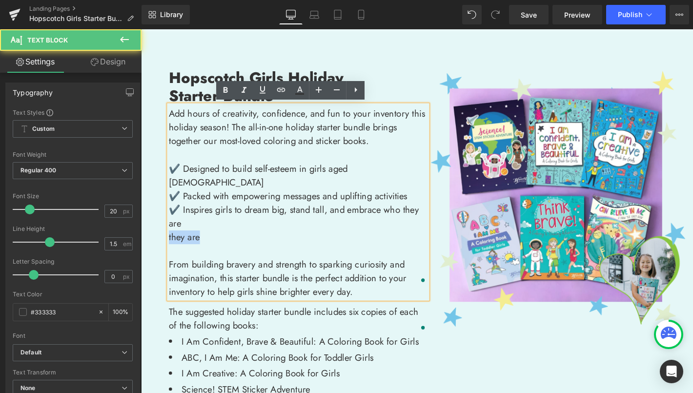
drag, startPoint x: 201, startPoint y: 239, endPoint x: 168, endPoint y: 236, distance: 33.3
click at [171, 245] on p "they are" at bounding box center [309, 252] width 277 height 15
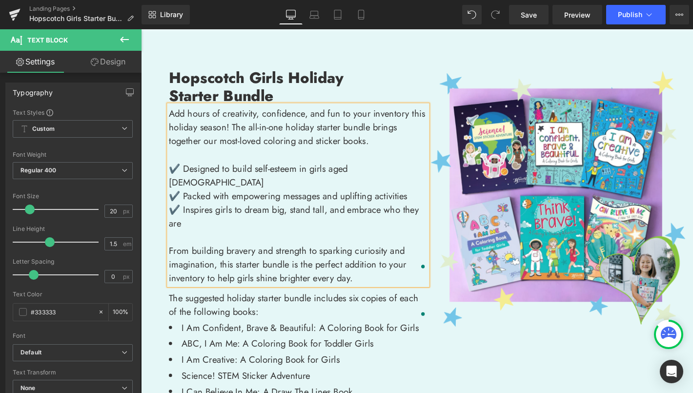
click at [180, 245] on p "To enrich screen reader interactions, please activate Accessibility in Grammarl…" at bounding box center [309, 252] width 277 height 15
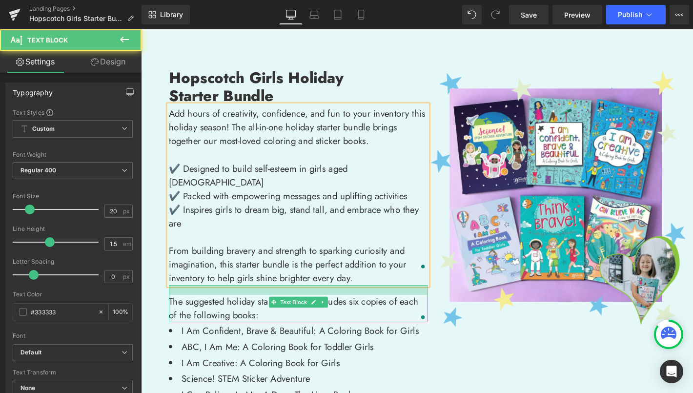
click at [397, 303] on div at bounding box center [309, 308] width 277 height 10
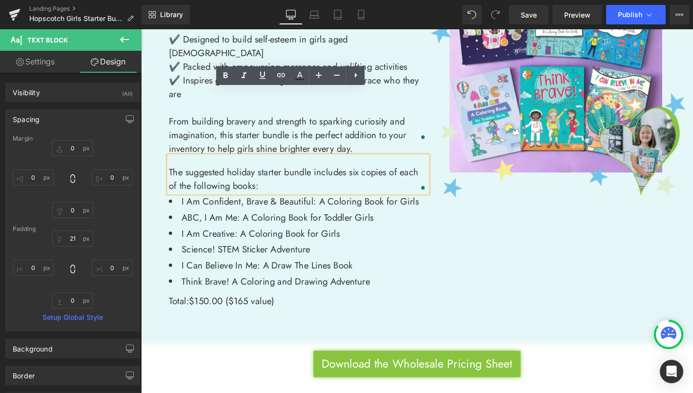
scroll to position [352, 0]
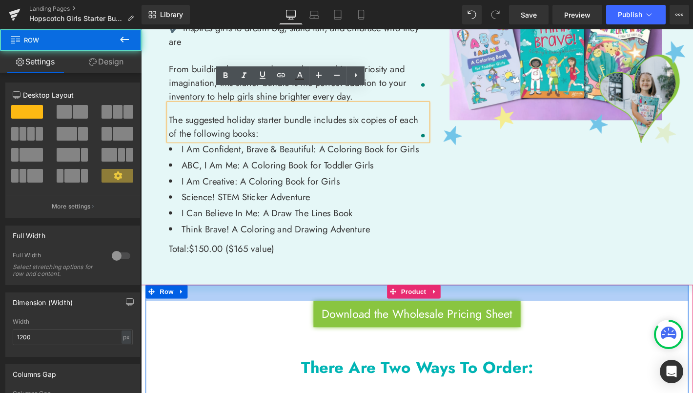
click at [486, 303] on div "35px" at bounding box center [436, 311] width 581 height 17
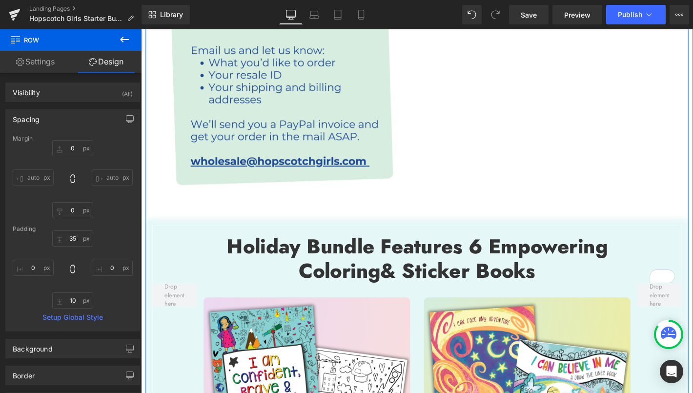
scroll to position [824, 0]
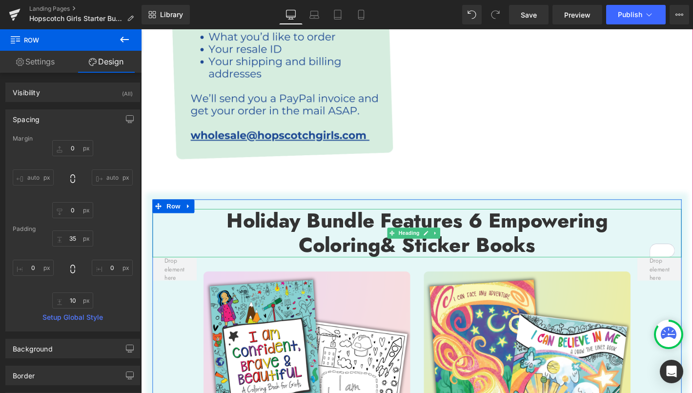
click at [308, 219] on strong "Holiday Bundle Features 6 Empowering" at bounding box center [437, 234] width 408 height 31
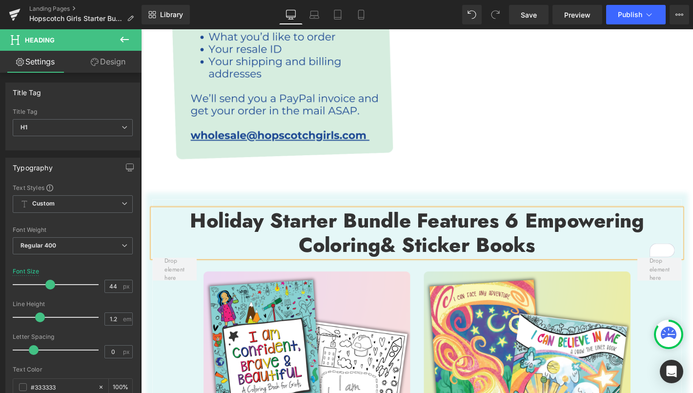
click at [430, 219] on strong "Holiday Starter Bundle Features 6 Empowering" at bounding box center [437, 234] width 486 height 31
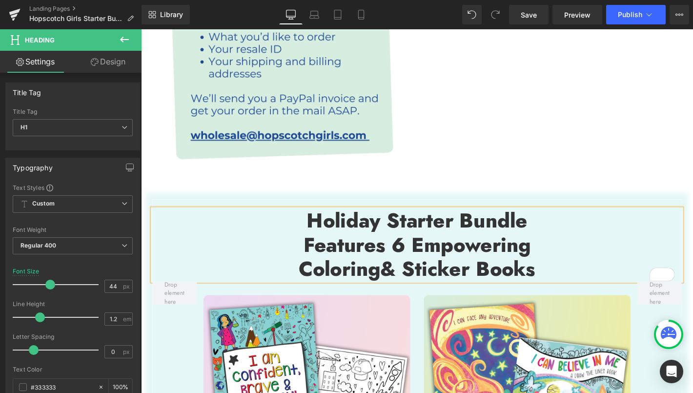
click at [301, 273] on h1 "Coloring & Sticker Books" at bounding box center [436, 286] width 566 height 26
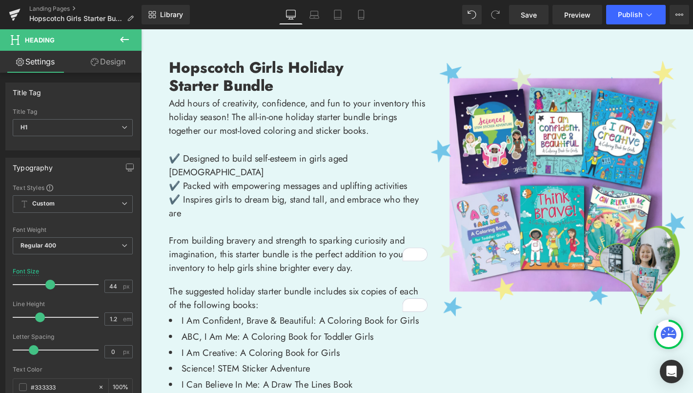
scroll to position [167, 0]
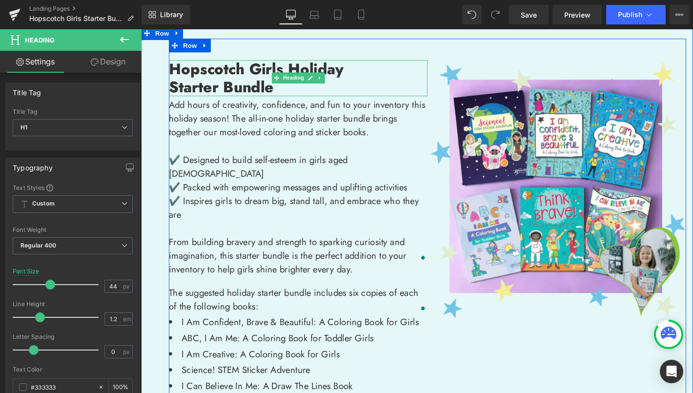
click at [296, 72] on strong "Hopscotch Girls Holiday" at bounding box center [264, 72] width 187 height 23
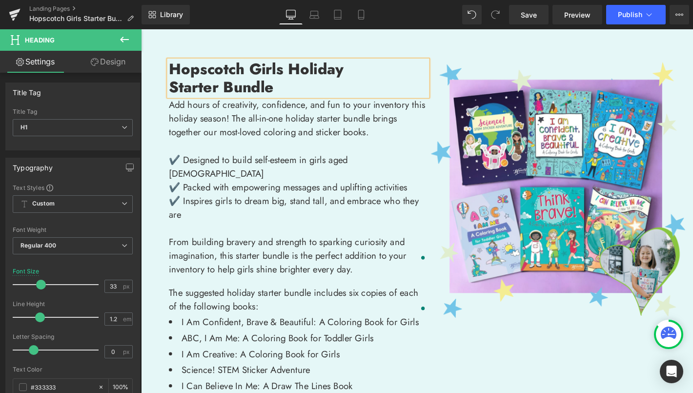
click at [345, 86] on h1 "Starter Bundle" at bounding box center [309, 92] width 277 height 20
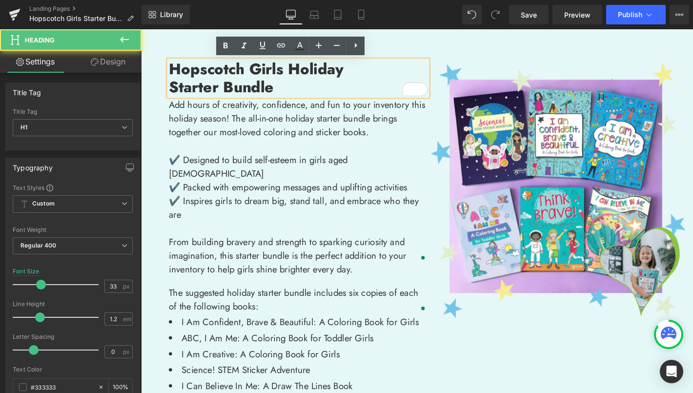
click at [294, 72] on strong "Hopscotch Girls Holiday" at bounding box center [264, 72] width 187 height 23
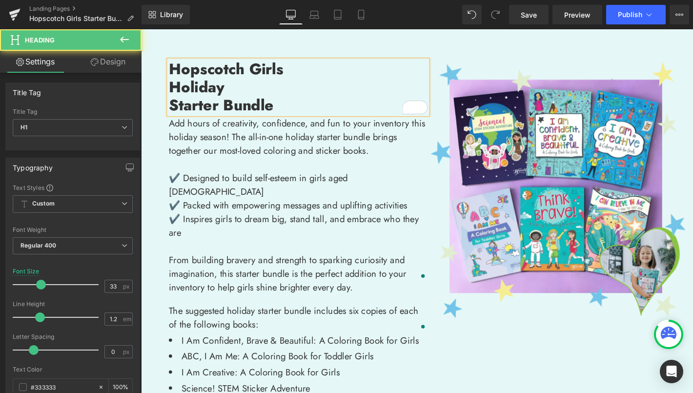
click at [171, 112] on strong "Starter Bundle" at bounding box center [227, 110] width 112 height 23
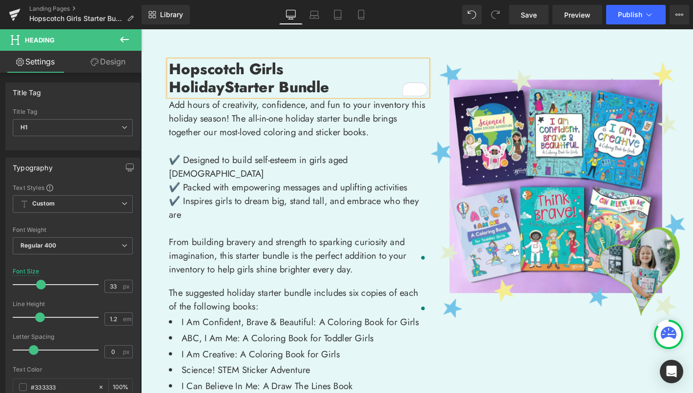
scroll to position [0, 0]
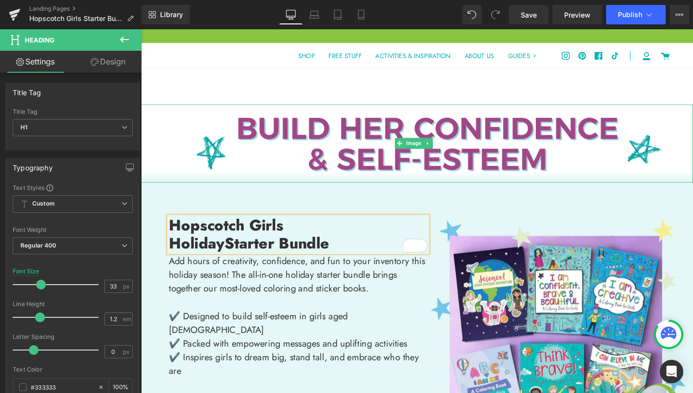
click at [584, 179] on img at bounding box center [436, 152] width 591 height 84
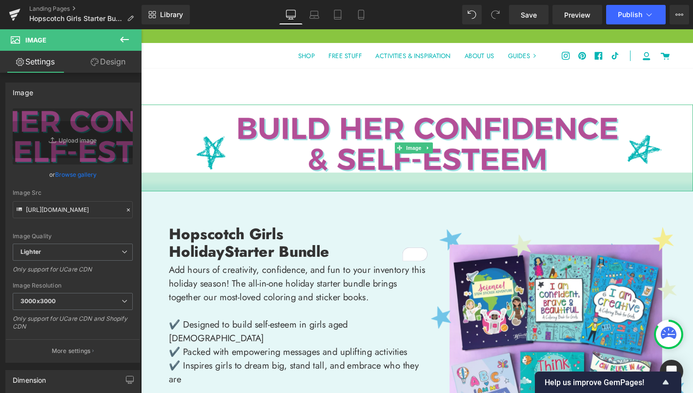
drag, startPoint x: 605, startPoint y: 190, endPoint x: 604, endPoint y: 200, distance: 9.3
click at [604, 200] on div "41px" at bounding box center [436, 193] width 591 height 20
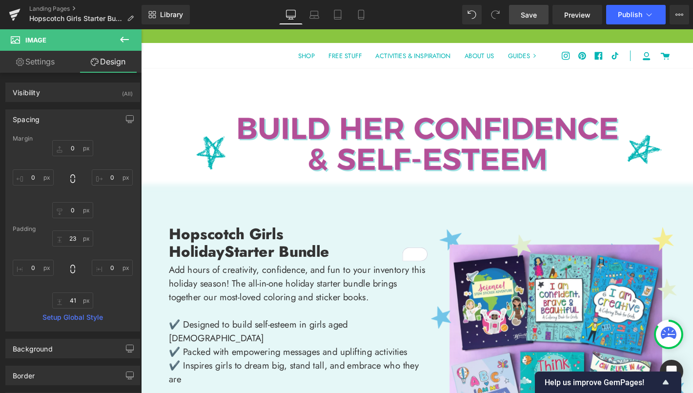
click at [538, 14] on link "Save" at bounding box center [529, 15] width 40 height 20
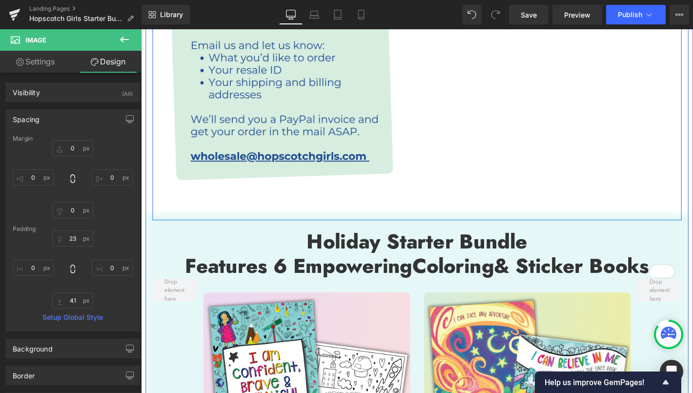
scroll to position [879, 0]
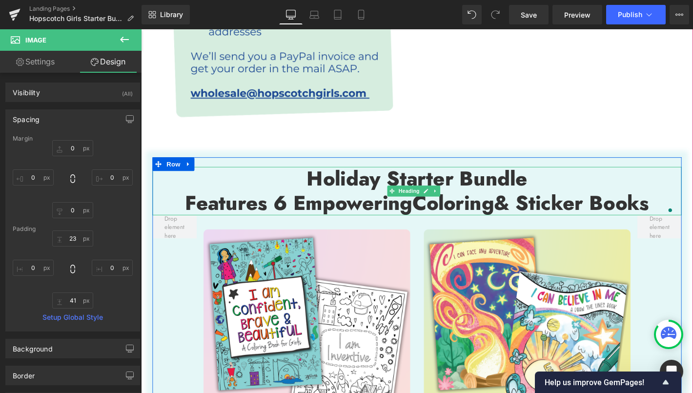
click at [318, 173] on strong "Holiday Starter Bundle" at bounding box center [436, 188] width 236 height 31
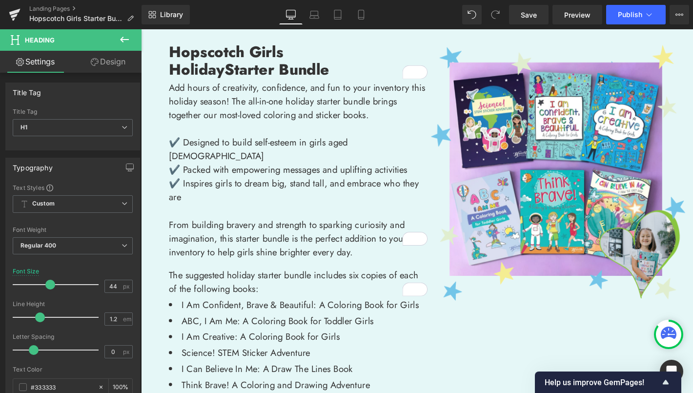
scroll to position [141, 0]
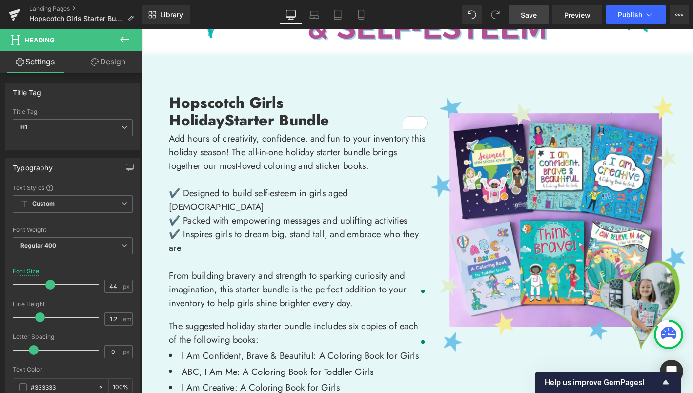
click at [536, 21] on link "Save" at bounding box center [529, 15] width 40 height 20
click at [579, 20] on link "Preview" at bounding box center [578, 15] width 50 height 20
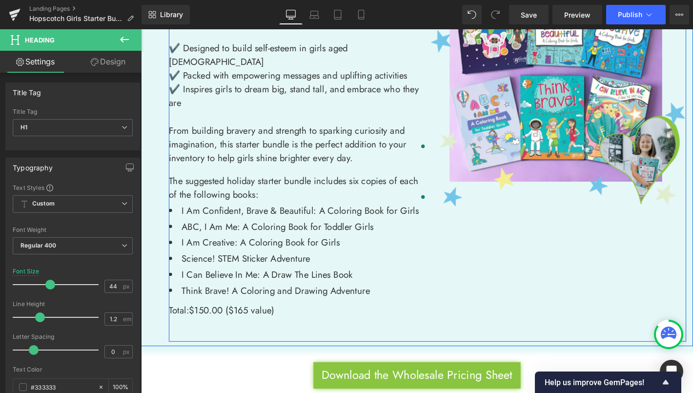
scroll to position [352, 0]
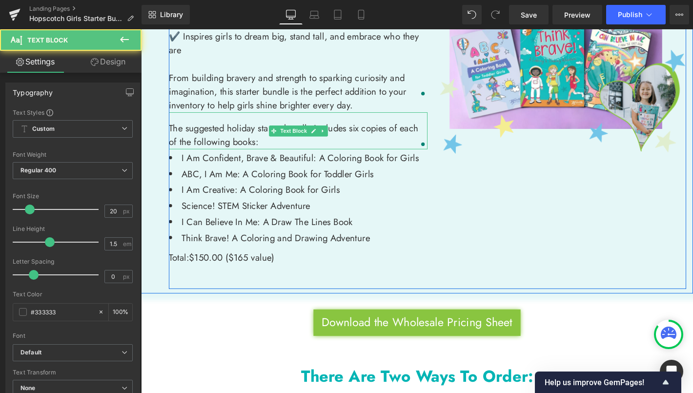
click at [226, 128] on span "The suggested holiday starter bundle includes six copies of each of the followi…" at bounding box center [304, 142] width 267 height 29
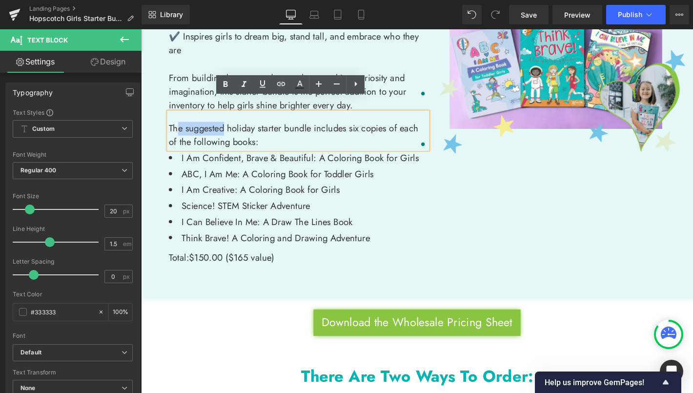
drag, startPoint x: 227, startPoint y: 121, endPoint x: 177, endPoint y: 121, distance: 49.8
click at [177, 128] on span "The suggested holiday starter bundle includes six copies of each of the followi…" at bounding box center [304, 142] width 267 height 29
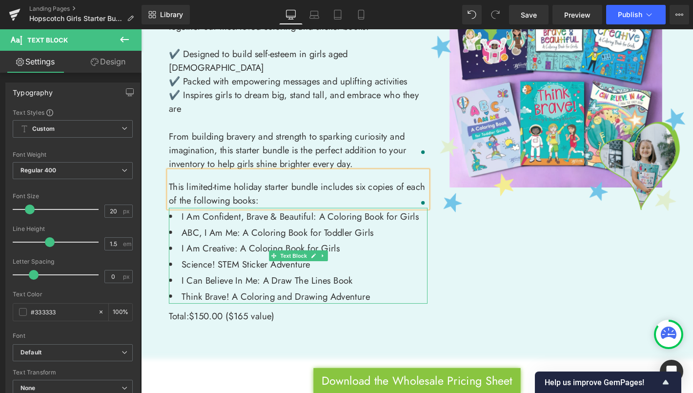
scroll to position [279, 0]
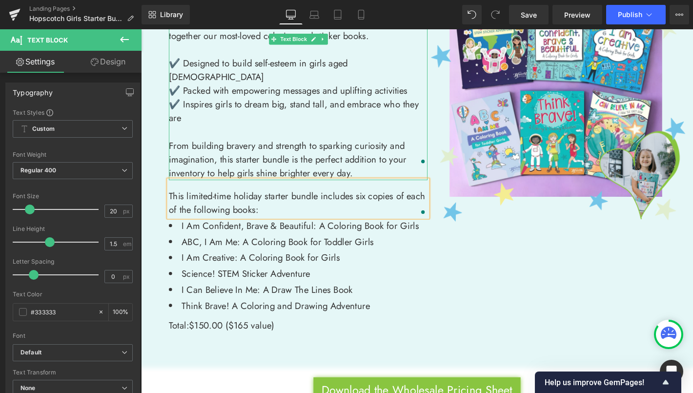
click at [364, 65] on p "✔️ Designed to build self-esteem in girls aged 3 to 12" at bounding box center [309, 73] width 277 height 29
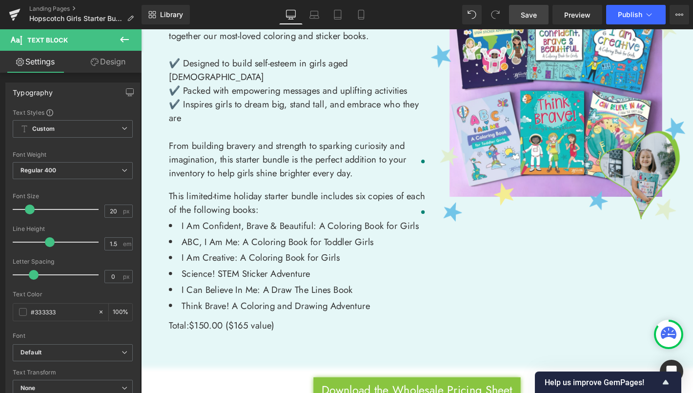
click at [547, 14] on link "Save" at bounding box center [529, 15] width 40 height 20
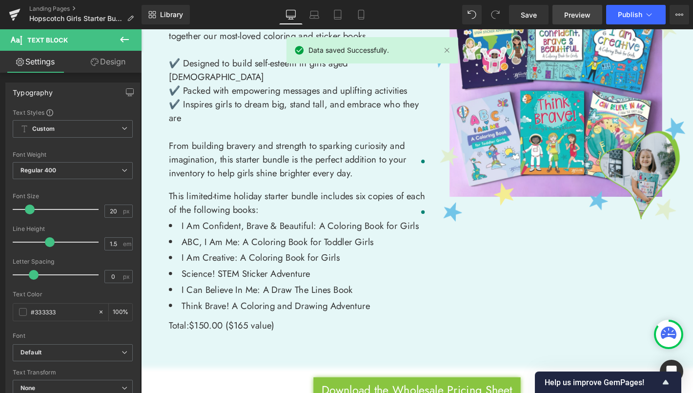
click at [585, 14] on span "Preview" at bounding box center [577, 15] width 26 height 10
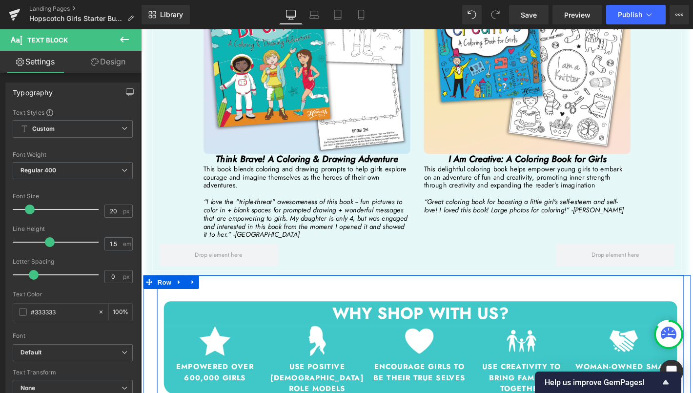
scroll to position [1700, 0]
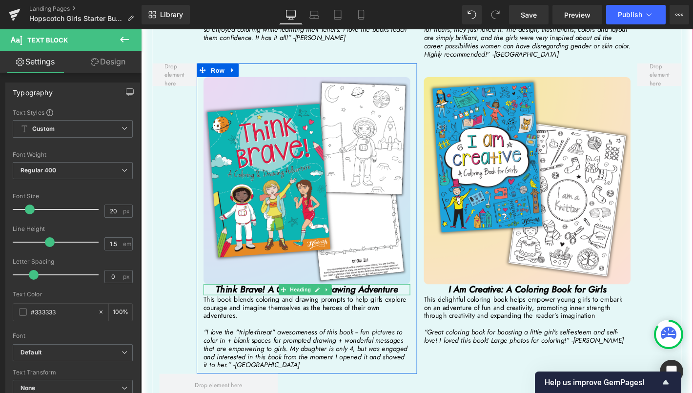
click at [415, 302] on h2 "Think Brave! A Coloring & Drawing Adventure" at bounding box center [318, 308] width 221 height 12
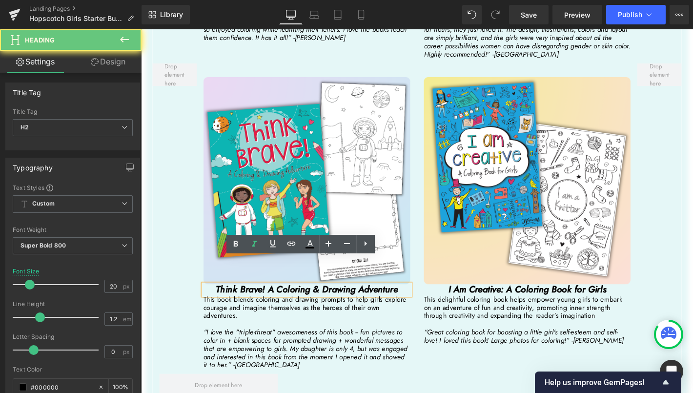
click at [418, 302] on h2 "Think Brave! A Coloring & Drawing Adventure" at bounding box center [318, 308] width 221 height 12
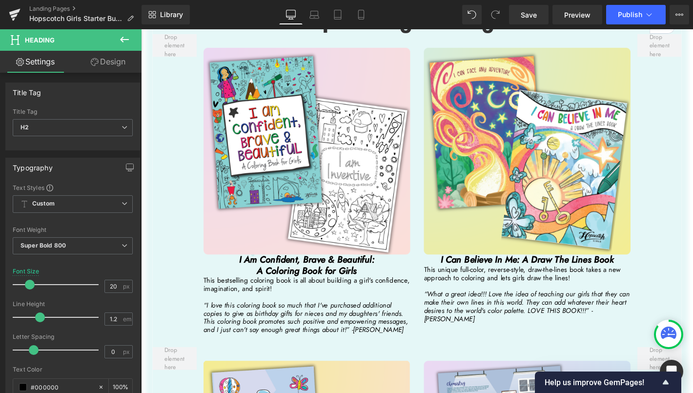
scroll to position [1018, 0]
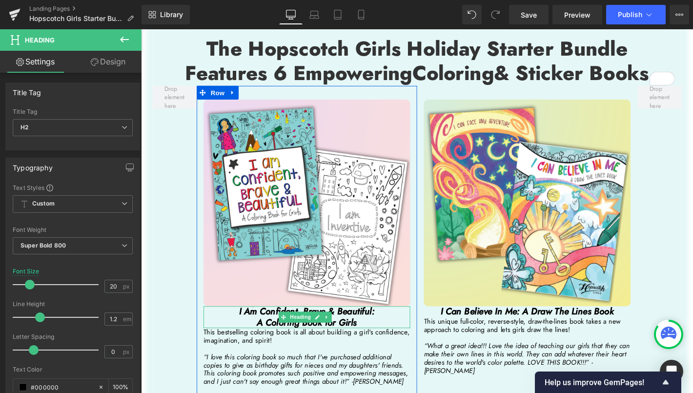
click at [374, 326] on h2 "I Am Confident, Brave & Beautiful: A Coloring Book for Girls" at bounding box center [318, 337] width 221 height 23
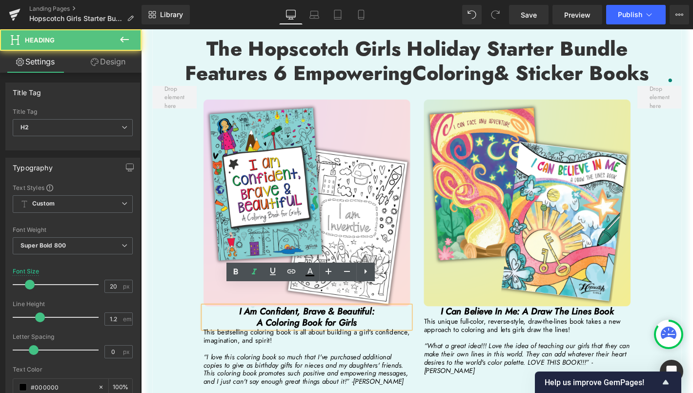
click at [374, 326] on h2 "I Am Confident, Brave & Beautiful: A Coloring Book for Girls" at bounding box center [318, 337] width 221 height 23
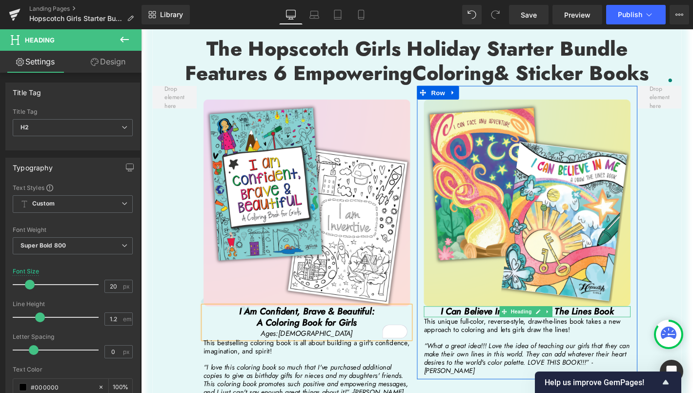
click at [609, 324] on icon "I Can Believe In Me: A Draw The Lines Book" at bounding box center [555, 331] width 186 height 14
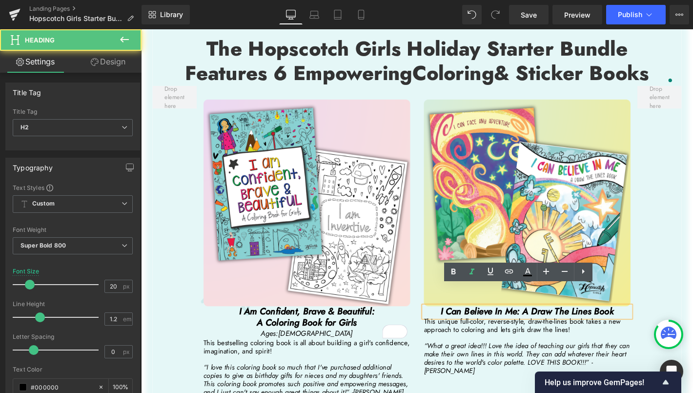
click at [652, 326] on h2 "I Can Believe In Me: A Draw The Lines Book" at bounding box center [554, 332] width 221 height 12
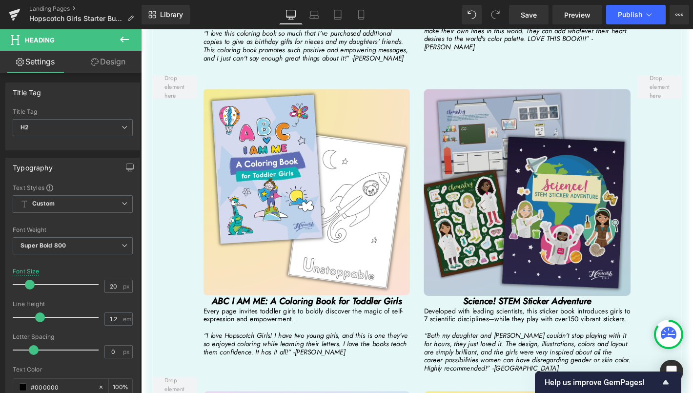
scroll to position [1429, 0]
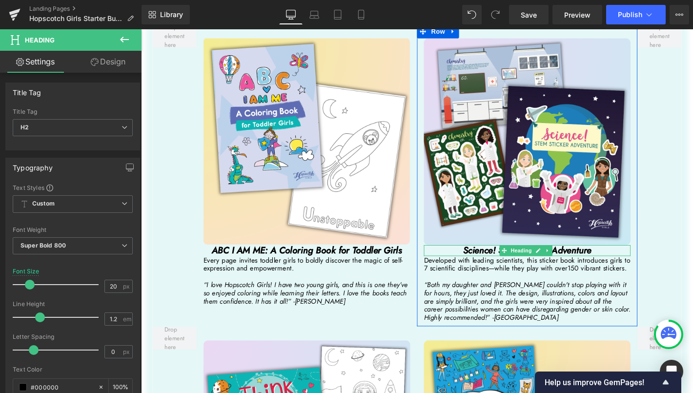
click at [627, 260] on h2 "Science! STEM Sticker Adventure" at bounding box center [554, 266] width 221 height 12
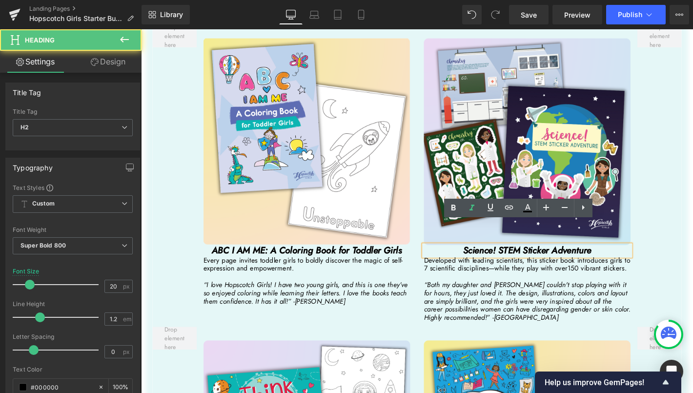
click at [626, 260] on h2 "Science! STEM Sticker Adventure" at bounding box center [554, 266] width 221 height 12
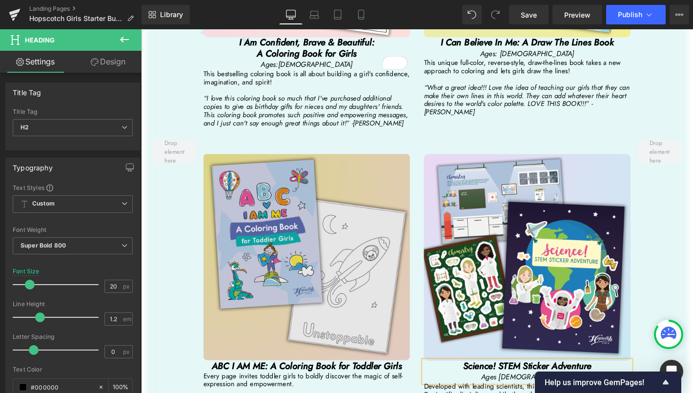
scroll to position [1308, 0]
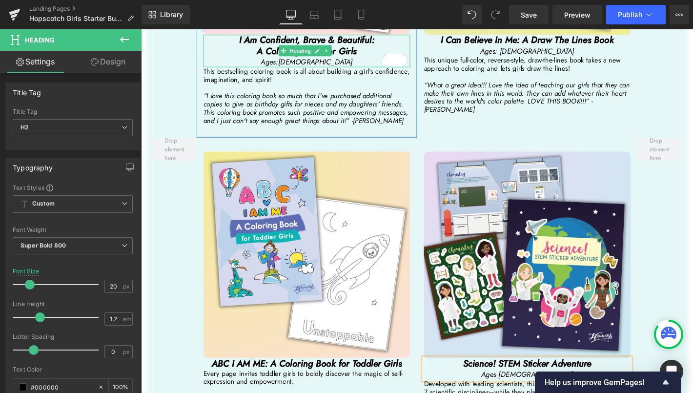
click at [320, 59] on icon "Ages:5-12" at bounding box center [318, 64] width 99 height 11
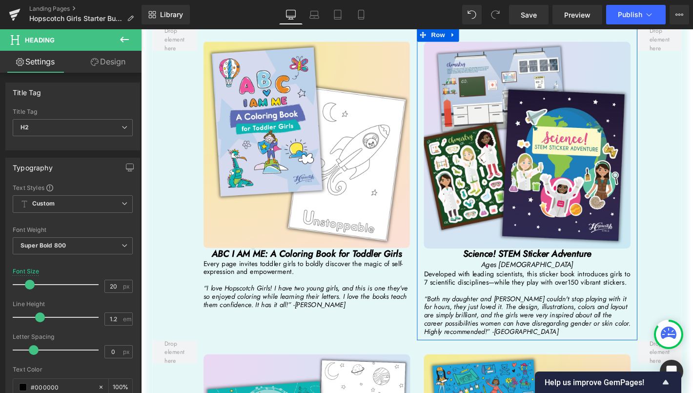
scroll to position [1499, 0]
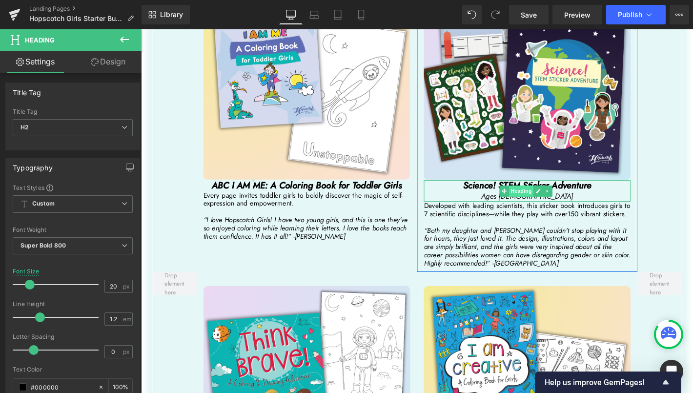
click at [556, 197] on span "Heading" at bounding box center [548, 203] width 26 height 12
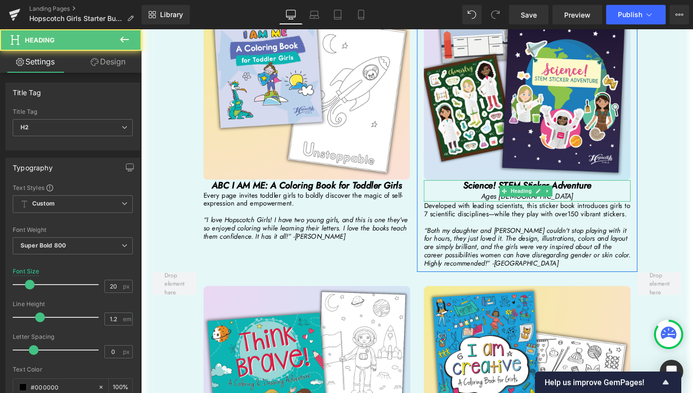
click at [578, 203] on div "Ages 4" at bounding box center [554, 208] width 221 height 11
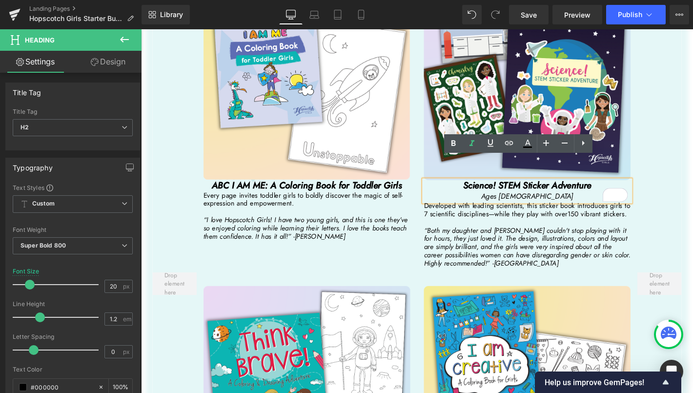
click at [556, 203] on icon "Ages 4" at bounding box center [554, 208] width 99 height 11
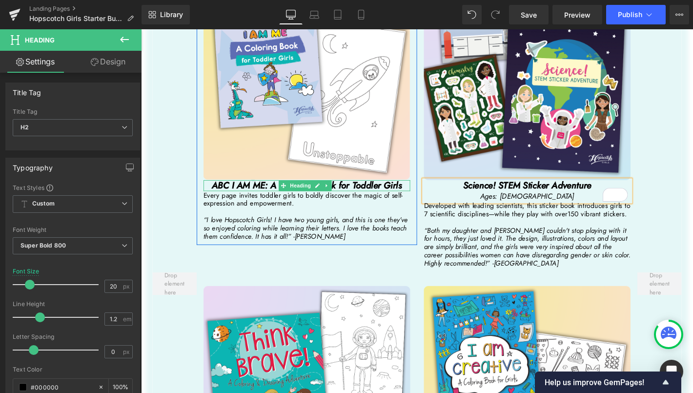
click at [407, 189] on icon "ABC I AM ME: A Coloring Book for Toddler Girls" at bounding box center [319, 196] width 204 height 14
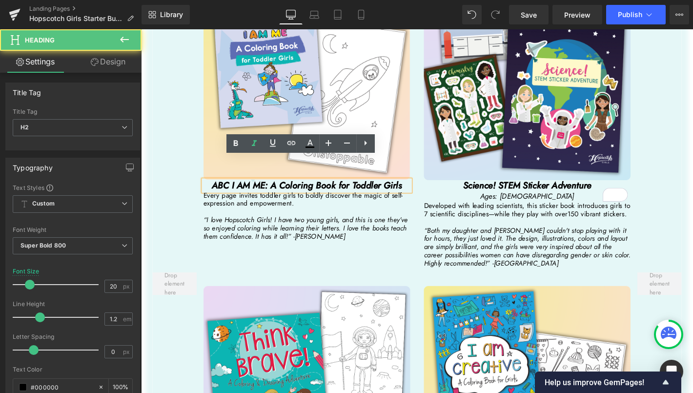
click at [419, 191] on h2 "ABC I AM ME: A Coloring Book for Toddler Girls" at bounding box center [318, 197] width 221 height 12
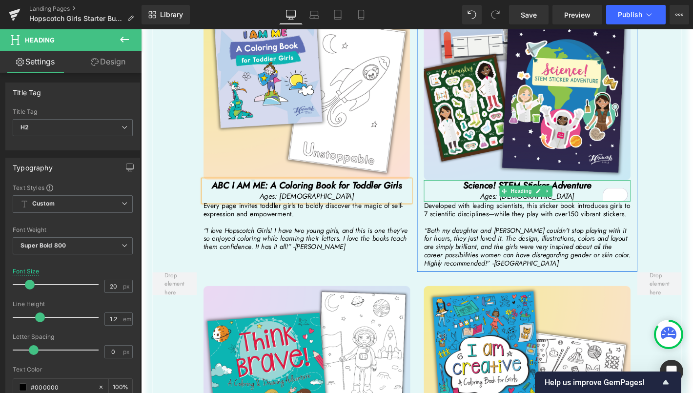
click at [582, 203] on div "Ages: [DEMOGRAPHIC_DATA]" at bounding box center [554, 208] width 221 height 11
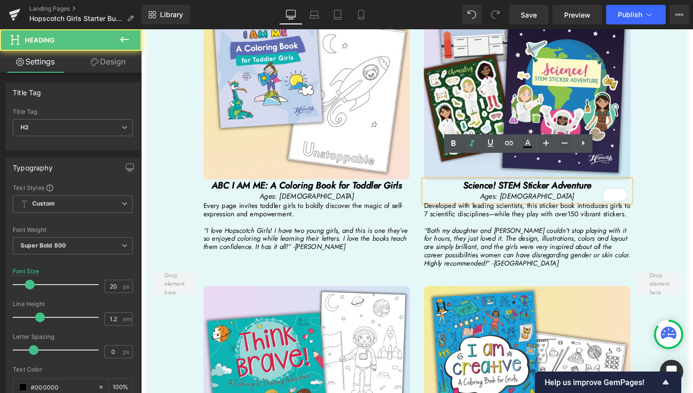
click at [561, 203] on icon "Ages: [DEMOGRAPHIC_DATA]" at bounding box center [554, 208] width 101 height 11
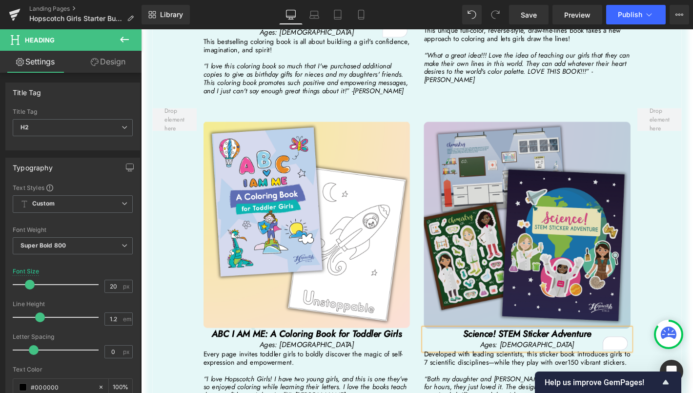
scroll to position [1276, 0]
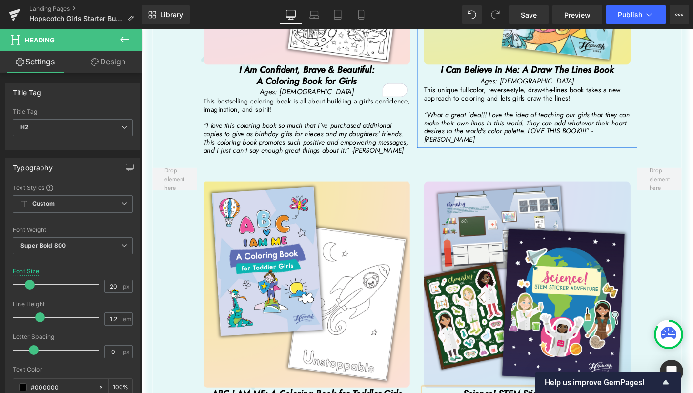
click at [591, 79] on div "Ages: [DEMOGRAPHIC_DATA]" at bounding box center [554, 84] width 221 height 11
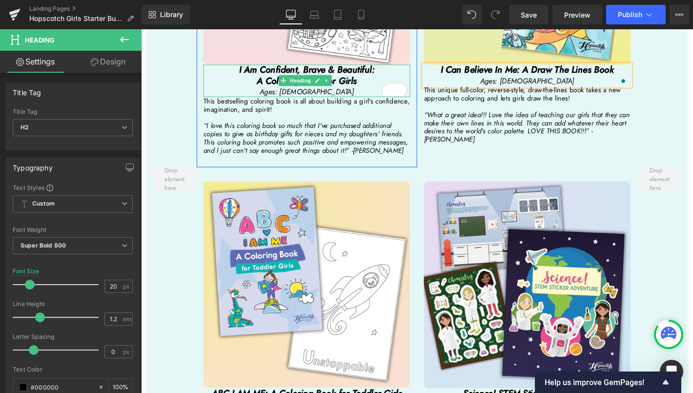
click at [325, 90] on icon "Ages: [DEMOGRAPHIC_DATA]" at bounding box center [318, 95] width 101 height 11
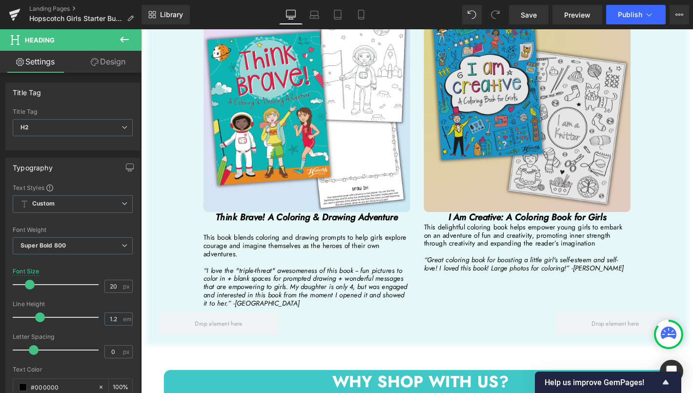
scroll to position [1929, 0]
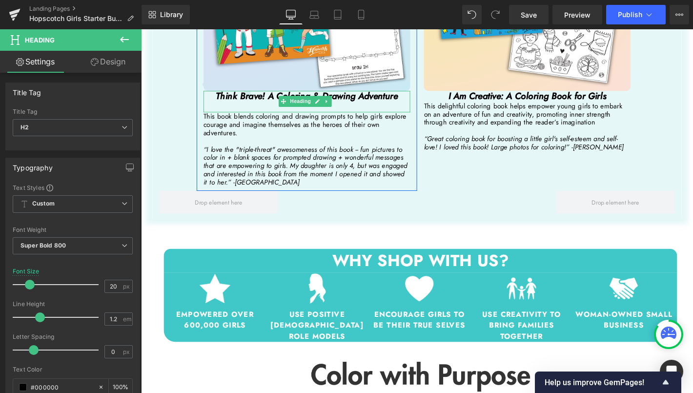
click at [418, 95] on h2 "Think Brave! A Coloring & Drawing Adventure" at bounding box center [318, 101] width 221 height 12
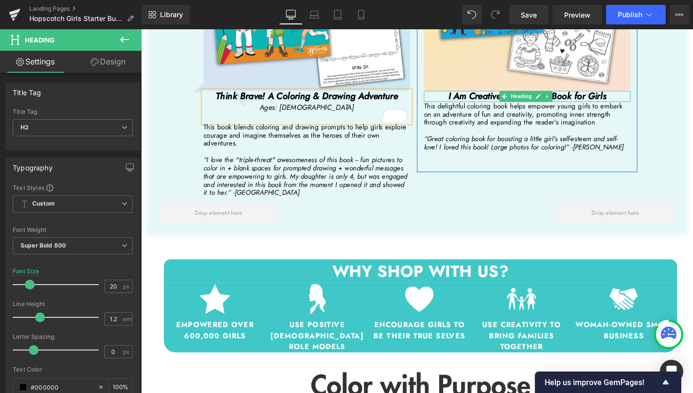
click at [640, 95] on h2 "I Am Creative: A Coloring Book for Girls" at bounding box center [554, 101] width 221 height 12
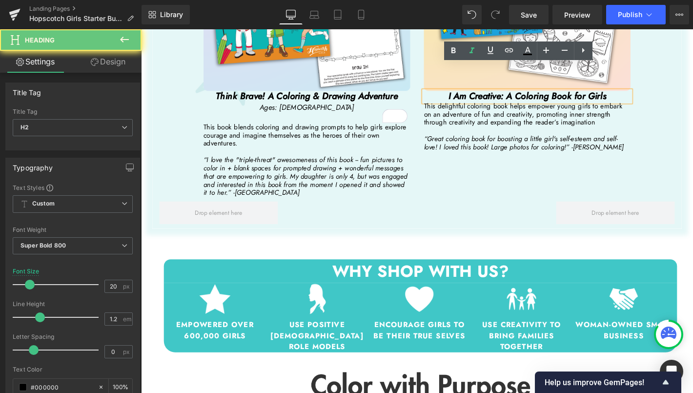
click at [637, 95] on h2 "I Am Creative: A Coloring Book for Girls" at bounding box center [554, 101] width 221 height 12
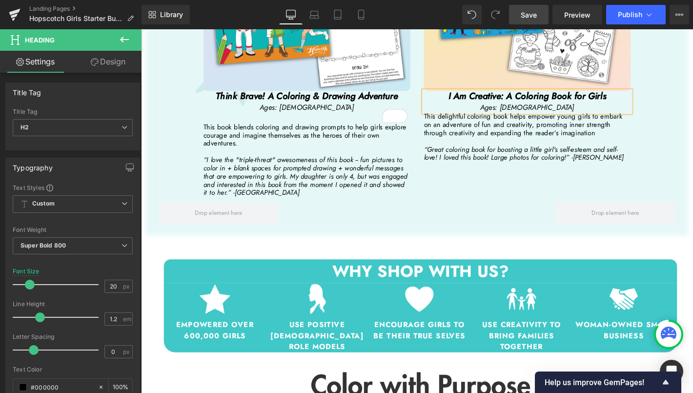
click at [532, 20] on link "Save" at bounding box center [529, 15] width 40 height 20
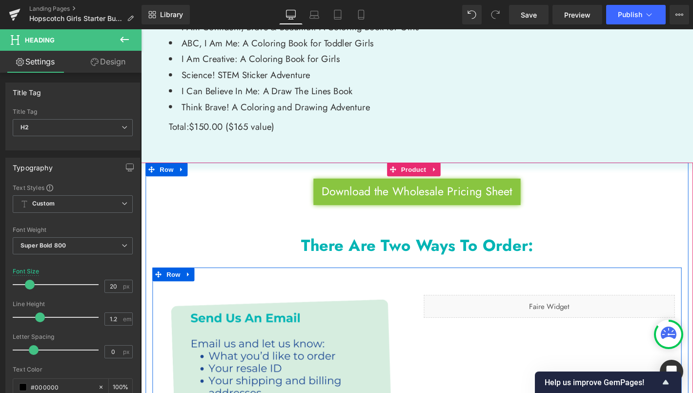
scroll to position [90, 0]
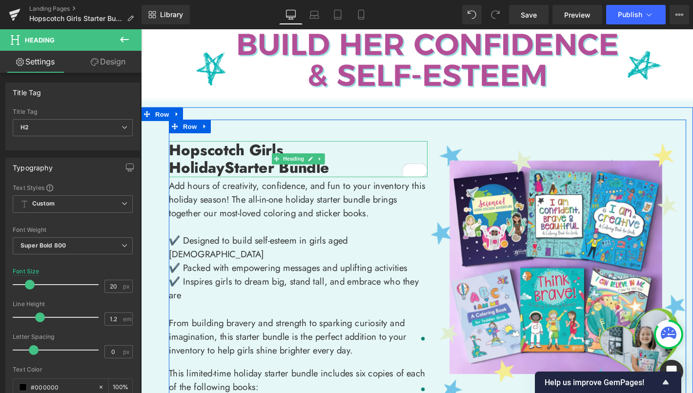
click at [171, 156] on strong "Hopscotch Girls" at bounding box center [232, 158] width 123 height 23
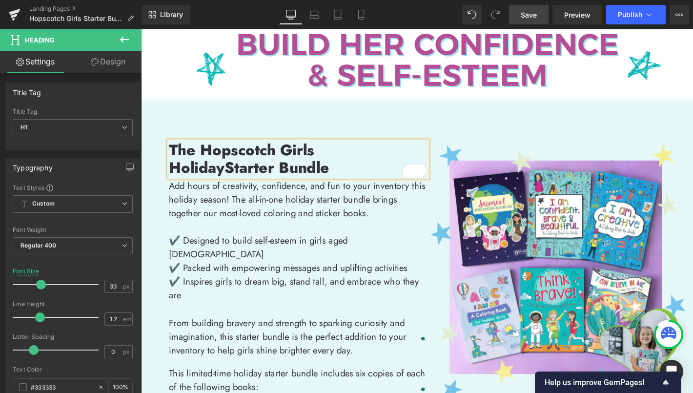
click at [533, 11] on span "Save" at bounding box center [529, 15] width 16 height 10
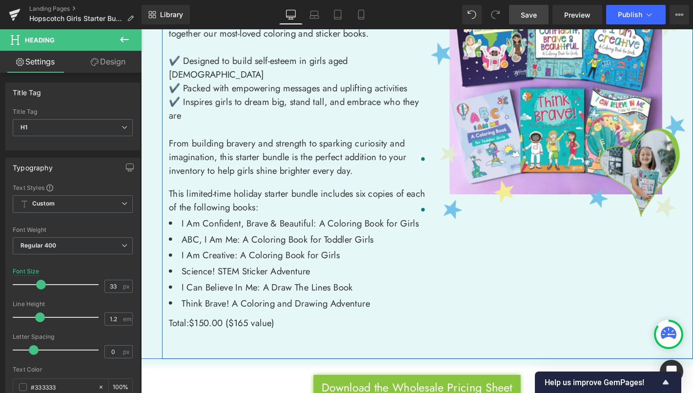
scroll to position [282, 0]
